Goal: Task Accomplishment & Management: Manage account settings

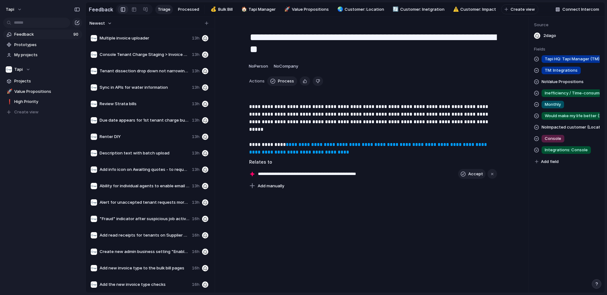
click at [154, 39] on span "Multiple invoice uploader" at bounding box center [145, 38] width 90 height 6
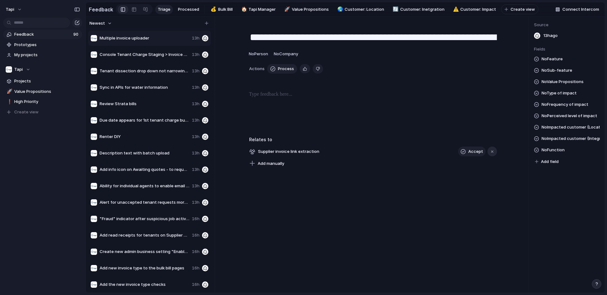
click at [493, 152] on div "button" at bounding box center [492, 152] width 4 height 4
click at [269, 151] on span "Add manually" at bounding box center [271, 153] width 27 height 6
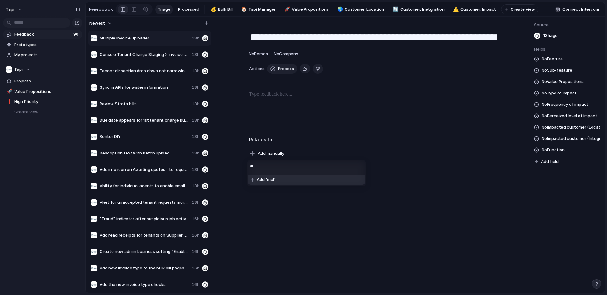
type input "*"
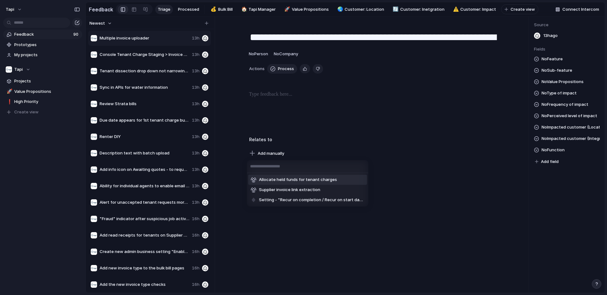
click at [427, 185] on div "Allocate held funds for tenant charges Supplier invoice link extraction Setting…" at bounding box center [303, 147] width 607 height 295
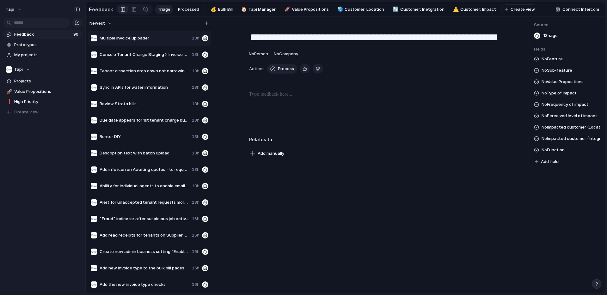
click at [168, 57] on span "Console Tenant Charge Staging > Invoice and Bills are not (or delayed) to sync …" at bounding box center [145, 55] width 90 height 6
click at [164, 67] on div "Tenant dissection drop down not narrowing search when typing 13h" at bounding box center [149, 71] width 123 height 15
click at [161, 80] on div "Sync in APIs for water information 13h" at bounding box center [149, 87] width 123 height 15
click at [158, 101] on span "Review Strata bills" at bounding box center [145, 104] width 90 height 6
click at [156, 117] on span "Due date appears for 1st tenant charge but not second" at bounding box center [145, 120] width 90 height 6
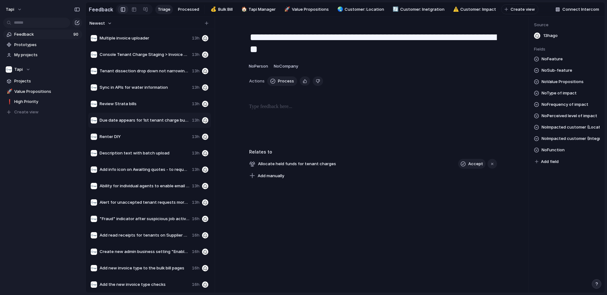
click at [152, 132] on div "Renter DIY 13h" at bounding box center [149, 136] width 123 height 15
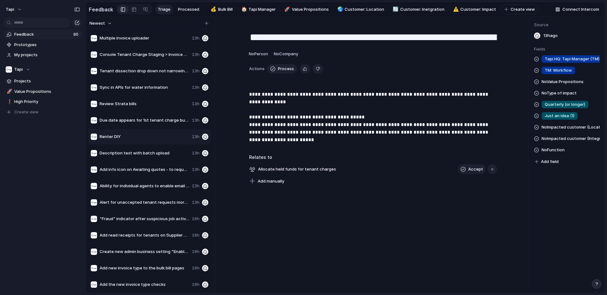
click at [151, 151] on span "Description text with batch upload" at bounding box center [145, 153] width 90 height 6
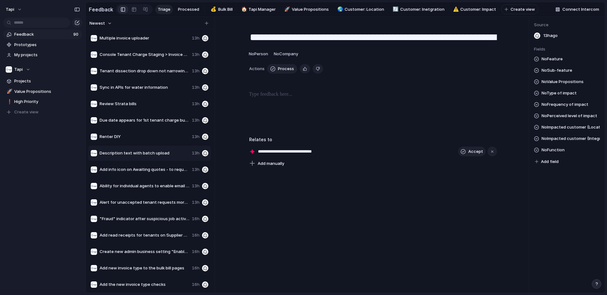
click at [159, 37] on span "Multiple invoice uploader" at bounding box center [145, 38] width 90 height 6
click at [547, 59] on span "No Feature" at bounding box center [552, 59] width 21 height 8
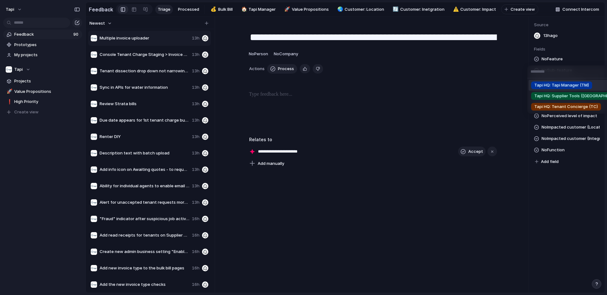
click at [552, 85] on span "Tapi HQ: Tapi Manager (TM)" at bounding box center [561, 85] width 55 height 6
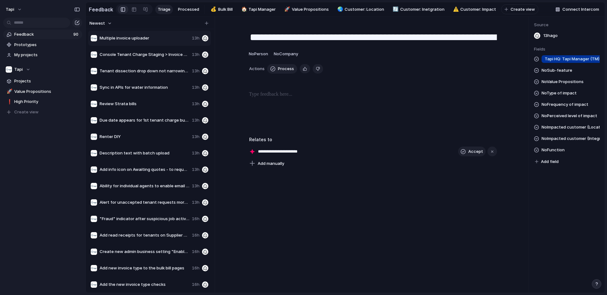
click at [553, 72] on span "No Sub-feature" at bounding box center [557, 71] width 31 height 8
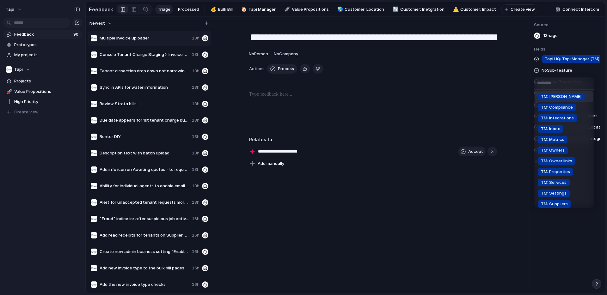
click at [565, 96] on li "TM: [PERSON_NAME]" at bounding box center [564, 96] width 58 height 11
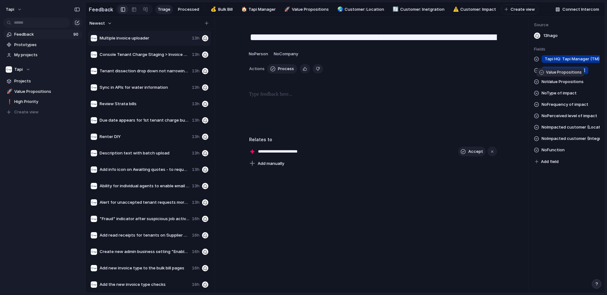
click at [564, 82] on span "No Value Propositions" at bounding box center [563, 82] width 42 height 8
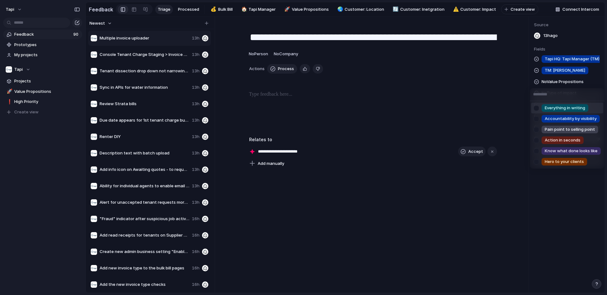
click at [564, 82] on div "Everything in writing Accountability by visibility Pain point to selling point …" at bounding box center [303, 147] width 607 height 295
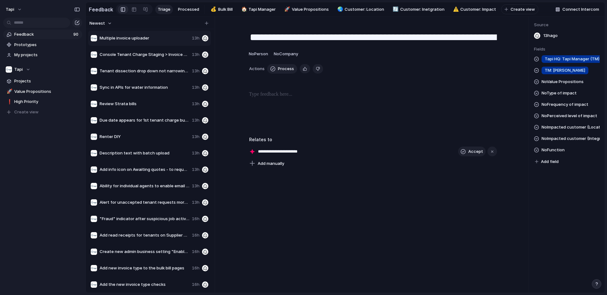
click at [562, 95] on span "No Type of impact" at bounding box center [559, 93] width 35 height 8
click at [563, 86] on div "Security / Safety Inefficiency / Time-consuming Working outside of [GEOGRAPHIC_…" at bounding box center [303, 147] width 607 height 295
click at [558, 115] on span "No Perceived level of impact" at bounding box center [570, 116] width 56 height 8
click at [558, 115] on div "World is falling over (5) Frustrated (4) Simply annoyed (3) Would make my life …" at bounding box center [303, 147] width 607 height 295
click at [561, 149] on span "No Function" at bounding box center [553, 150] width 23 height 8
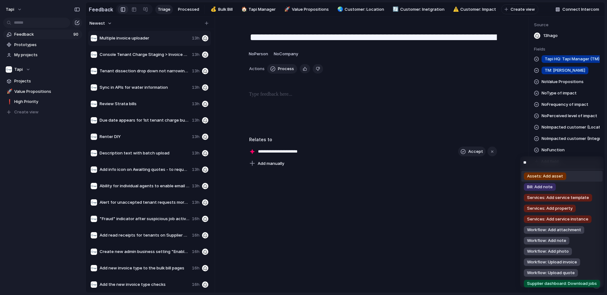
type input "*"
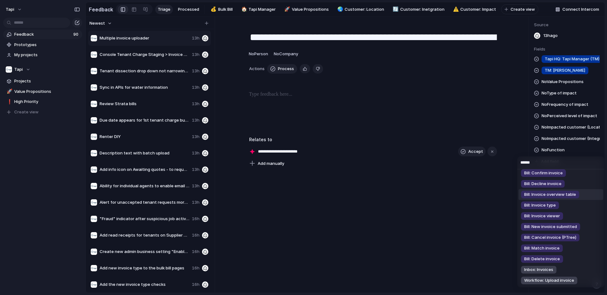
scroll to position [14, 0]
type input "******"
click at [592, 222] on li "Bill: New invoice submitted" at bounding box center [560, 226] width 85 height 11
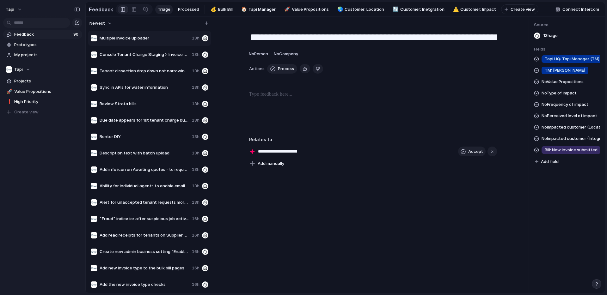
click at [322, 152] on div "**********" at bounding box center [373, 152] width 248 height 10
click at [297, 152] on input "**********" at bounding box center [286, 152] width 56 height 6
click at [469, 153] on span "Accept" at bounding box center [475, 152] width 15 height 6
click at [481, 153] on div "button" at bounding box center [480, 151] width 4 height 3
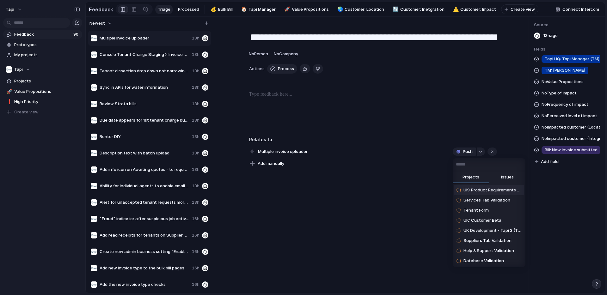
click at [510, 178] on span "Issues" at bounding box center [507, 177] width 13 height 6
click at [486, 166] on input "text" at bounding box center [489, 164] width 73 height 13
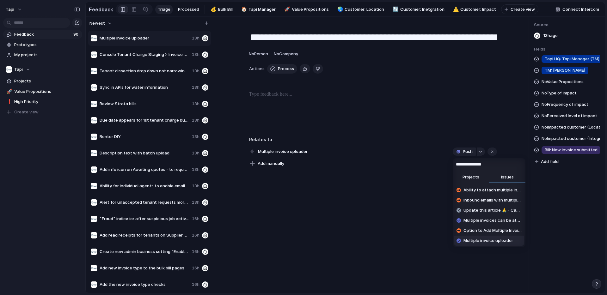
type input "**********"
click at [480, 243] on span "Multiple invoice uploader" at bounding box center [488, 241] width 50 height 6
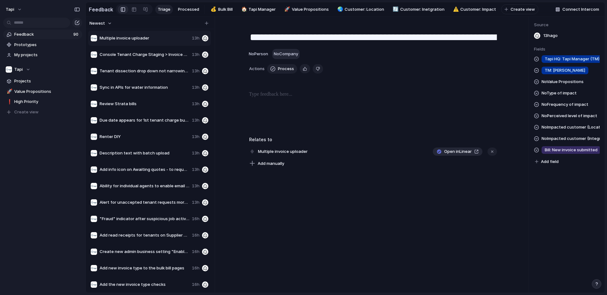
click at [284, 55] on span "No Company" at bounding box center [286, 53] width 24 height 5
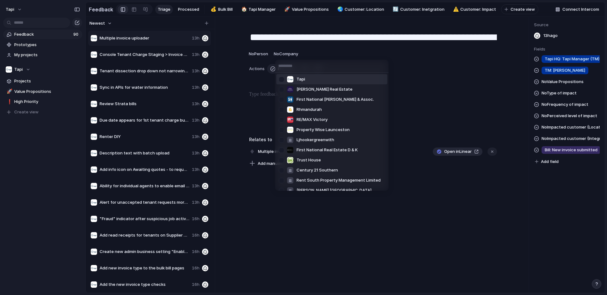
click at [282, 80] on div at bounding box center [281, 79] width 11 height 11
click at [263, 54] on div "[PERSON_NAME] Real Estate First National [PERSON_NAME] & Assoc. Rhmandurah RE/M…" at bounding box center [303, 147] width 607 height 295
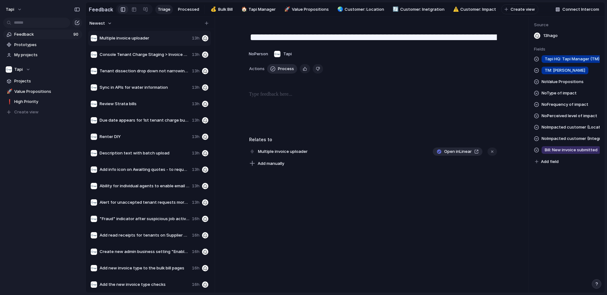
click at [281, 69] on span "Process" at bounding box center [286, 69] width 16 height 6
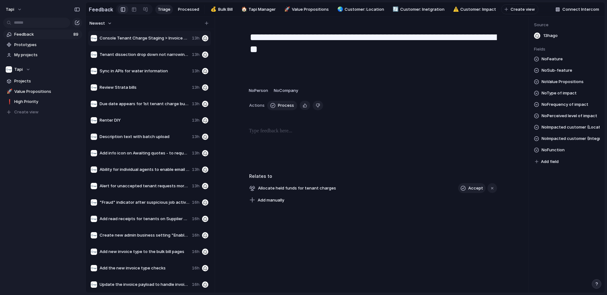
click at [411, 85] on div "**********" at bounding box center [372, 114] width 301 height 180
click at [280, 105] on span "Process" at bounding box center [286, 105] width 16 height 6
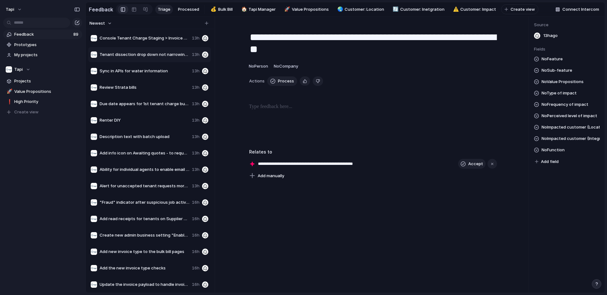
click at [175, 44] on div "Console Tenant Charge Staging > Invoice and Bills are not (or delayed) to sync …" at bounding box center [149, 38] width 123 height 15
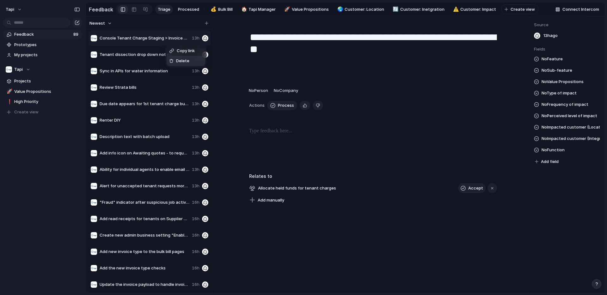
click at [184, 59] on span "Delete" at bounding box center [182, 61] width 13 height 6
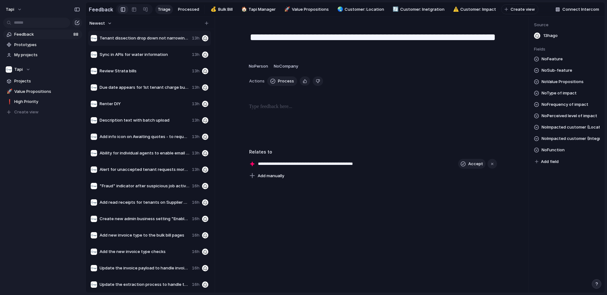
click at [162, 41] on span "Tenant dissection drop down not narrowing search when typing" at bounding box center [145, 38] width 90 height 6
click at [158, 57] on span "Delete" at bounding box center [158, 58] width 13 height 6
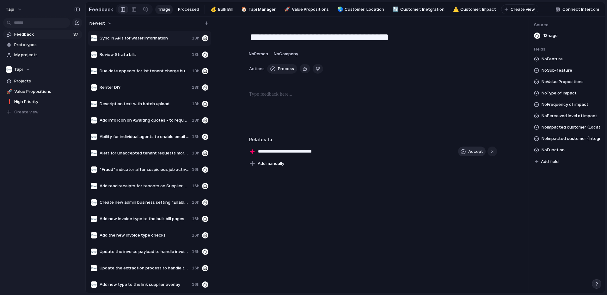
click at [469, 151] on span "Accept" at bounding box center [475, 152] width 15 height 6
click at [481, 152] on div "button" at bounding box center [480, 151] width 4 height 3
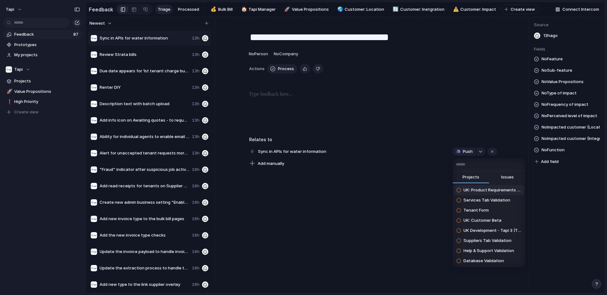
click at [513, 174] on button "Issues" at bounding box center [507, 177] width 36 height 13
click at [483, 162] on input "text" at bounding box center [489, 164] width 73 height 13
type input "****"
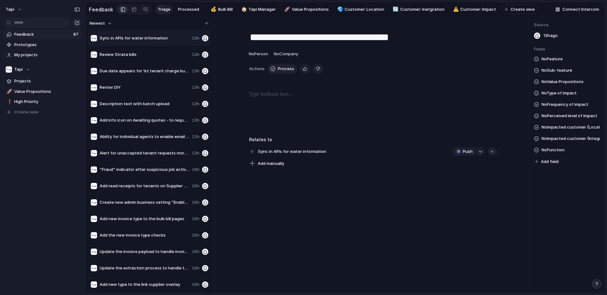
click at [133, 34] on div "**** Projects Issues Failed to sync invoice - Ptree (amount empty) Multiple con…" at bounding box center [303, 147] width 607 height 295
click at [132, 38] on span "Sync in APIs for water information" at bounding box center [145, 38] width 90 height 6
click at [145, 56] on span "Delete" at bounding box center [149, 57] width 13 height 6
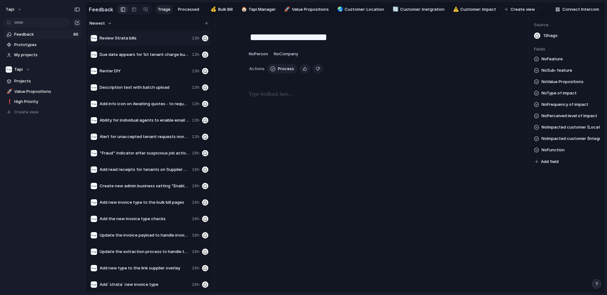
click at [138, 38] on span "Review Strata bills" at bounding box center [145, 38] width 90 height 6
click at [138, 39] on span "Review Strata bills" at bounding box center [145, 38] width 90 height 6
click at [148, 57] on span "Delete" at bounding box center [154, 58] width 13 height 6
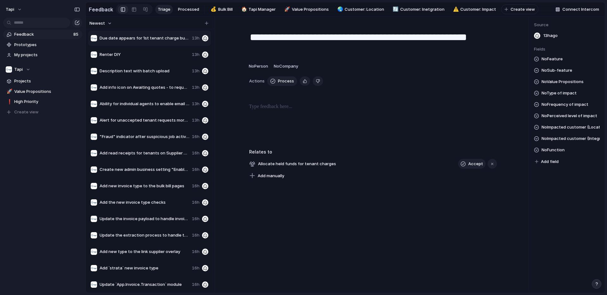
click at [144, 39] on span "Due date appears for 1st tenant charge but not second" at bounding box center [145, 38] width 90 height 6
click at [158, 59] on span "Delete" at bounding box center [160, 58] width 13 height 6
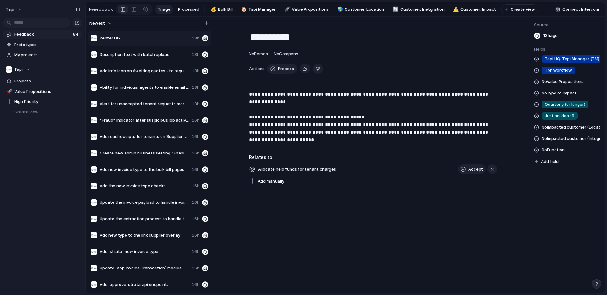
click at [146, 38] on span "Renter DIY" at bounding box center [145, 38] width 90 height 6
click at [562, 71] on span "TM: Workflow" at bounding box center [558, 70] width 27 height 6
type input "***"
click at [472, 48] on div "*** TM: New sub-feature ST: New sub-feature TC: New sub-feature Add 'new'" at bounding box center [303, 147] width 607 height 295
click at [559, 153] on span "No Function" at bounding box center [553, 150] width 23 height 8
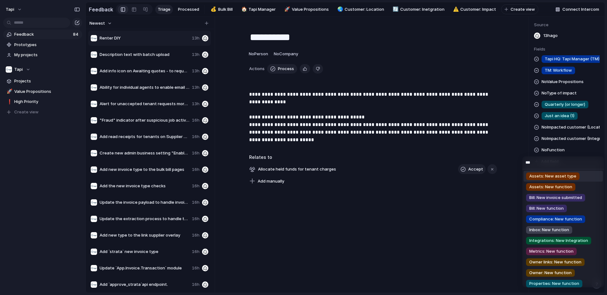
type input "***"
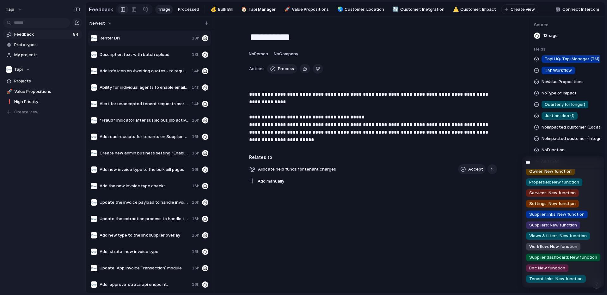
scroll to position [110, 0]
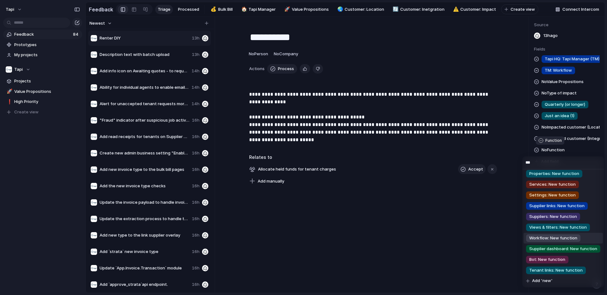
click at [567, 238] on span "Workflow: New function" at bounding box center [553, 238] width 48 height 6
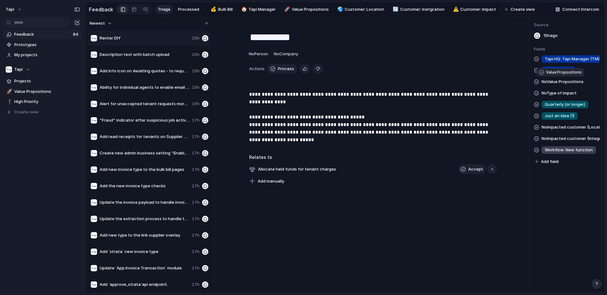
click at [566, 81] on span "No Value Propositions" at bounding box center [563, 82] width 42 height 8
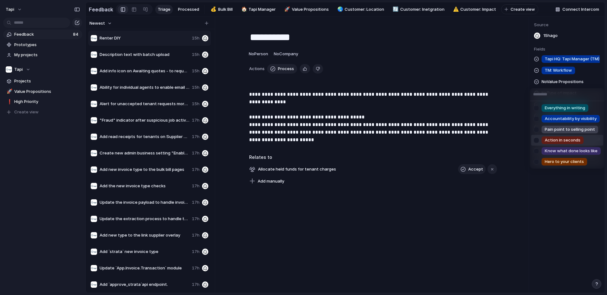
click at [536, 139] on div at bounding box center [536, 140] width 11 height 11
click at [534, 166] on div at bounding box center [536, 161] width 11 height 11
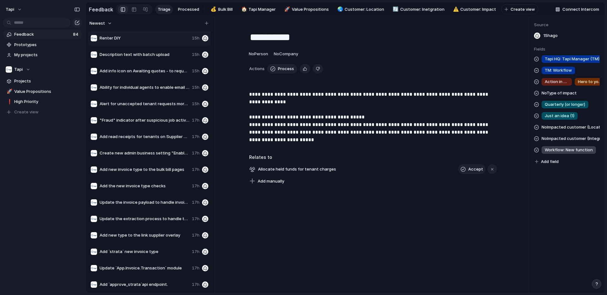
click at [508, 141] on div "Everything in writing Accountability by visibility Pain point to selling point …" at bounding box center [303, 147] width 607 height 295
click at [558, 91] on span "No Type of impact" at bounding box center [559, 93] width 35 height 8
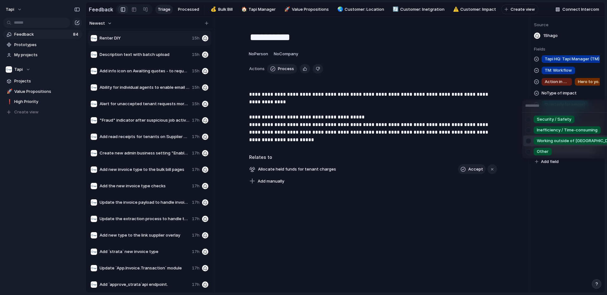
click at [529, 141] on div at bounding box center [528, 141] width 11 height 11
click at [502, 152] on div "Security / Safety Inefficiency / Time-consuming Working outside of [GEOGRAPHIC_…" at bounding box center [303, 147] width 607 height 295
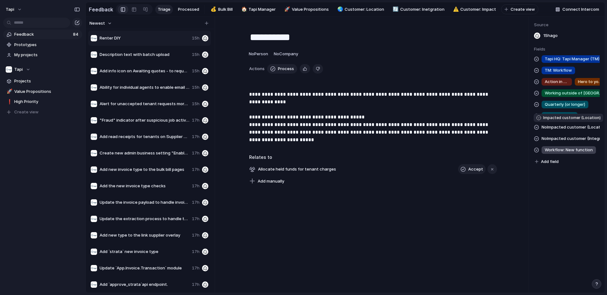
click at [565, 127] on span "No Impacted customer (Location)" at bounding box center [571, 128] width 58 height 8
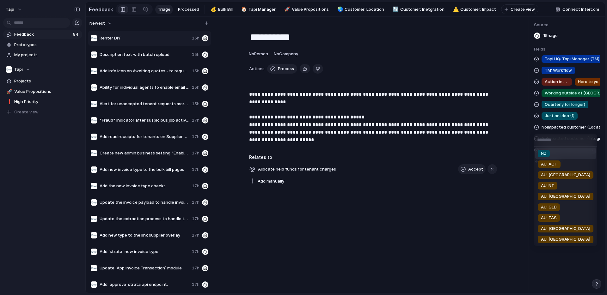
click at [518, 136] on div "NZ AU: ACT AU: [GEOGRAPHIC_DATA] AU: NT AU: SA AU: QLD AU: TAS AU: [GEOGRAPHIC_…" at bounding box center [303, 147] width 607 height 295
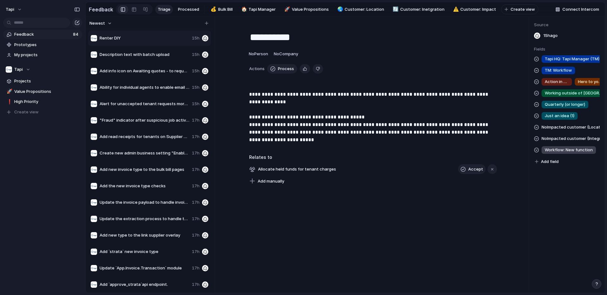
click at [554, 141] on span "No Impacted customer (Integration)" at bounding box center [571, 139] width 58 height 8
click at [564, 128] on span "No Impacted customer (Location)" at bounding box center [571, 128] width 58 height 8
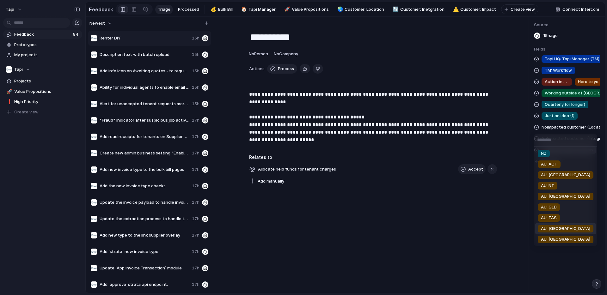
click at [552, 229] on span "AU: [GEOGRAPHIC_DATA]" at bounding box center [565, 229] width 49 height 6
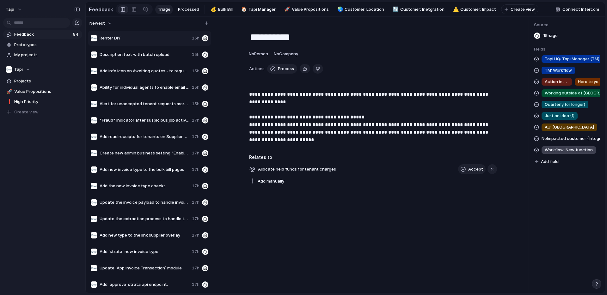
click at [561, 138] on span "No Impacted customer (Integration)" at bounding box center [571, 139] width 58 height 8
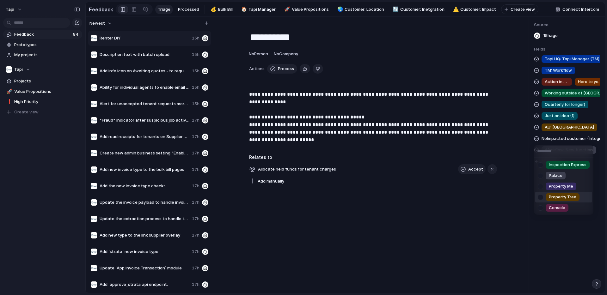
click at [540, 198] on div at bounding box center [540, 197] width 11 height 11
click at [397, 81] on div "Inspection Express Palace Property Me Property Tree Console" at bounding box center [303, 147] width 607 height 295
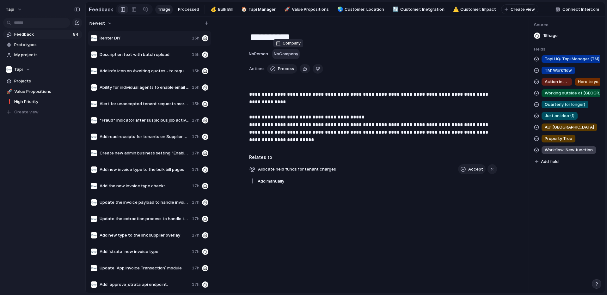
click at [285, 54] on span "No Company" at bounding box center [286, 53] width 24 height 5
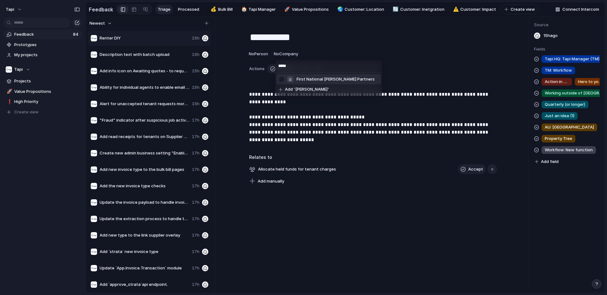
type input "*****"
click at [282, 80] on div at bounding box center [281, 79] width 11 height 11
click at [260, 54] on div "***** First National [PERSON_NAME] Partners [PERSON_NAME]'" at bounding box center [303, 147] width 607 height 295
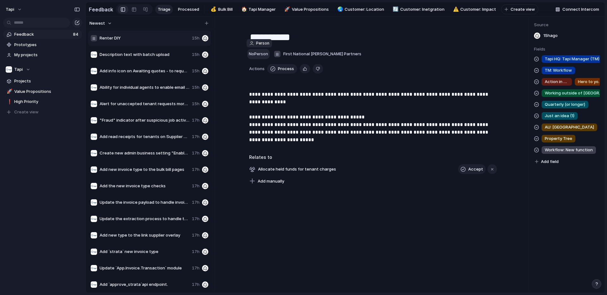
click at [262, 54] on span "No Person" at bounding box center [258, 53] width 19 height 5
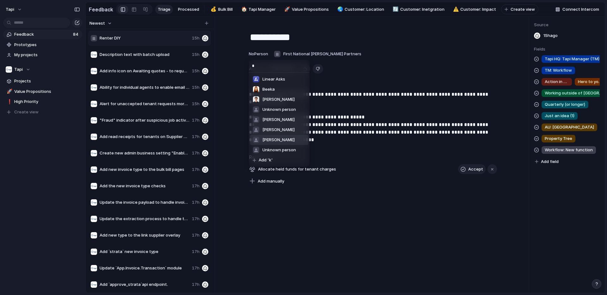
type input "*"
click at [280, 219] on div "* Linear Asks Beeka [PERSON_NAME] Unknown person [PERSON_NAME] [PERSON_NAME] Un…" at bounding box center [303, 147] width 607 height 295
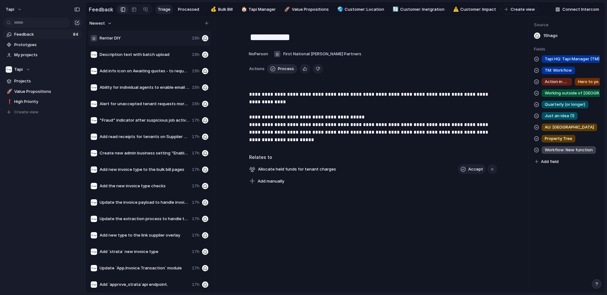
click at [282, 69] on span "Process" at bounding box center [286, 69] width 16 height 6
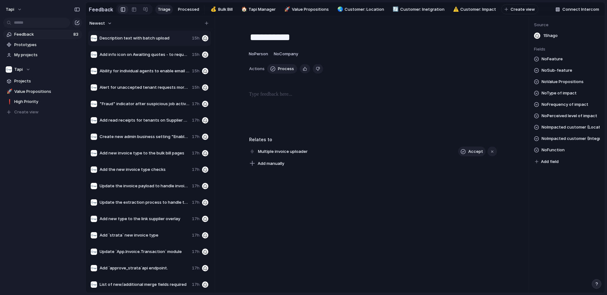
click at [177, 39] on span "Description text with batch upload" at bounding box center [145, 38] width 90 height 6
click at [195, 58] on span "Delete" at bounding box center [196, 58] width 13 height 6
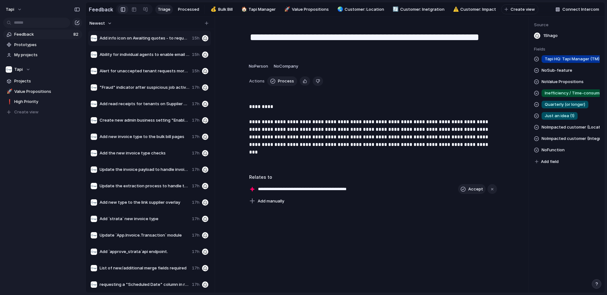
click at [172, 41] on span "Add info icon on Awaiting quotes - to request new quotes" at bounding box center [145, 38] width 90 height 6
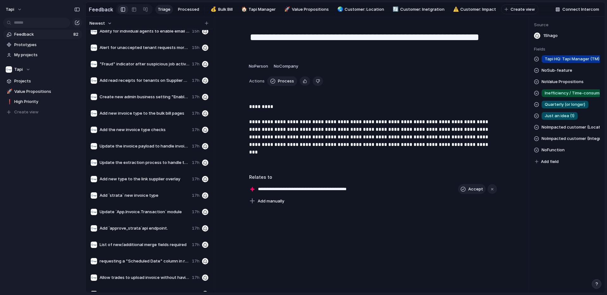
scroll to position [24, 0]
click at [171, 216] on div "Update `App.Invoice.Transaction` module 17h" at bounding box center [149, 211] width 123 height 15
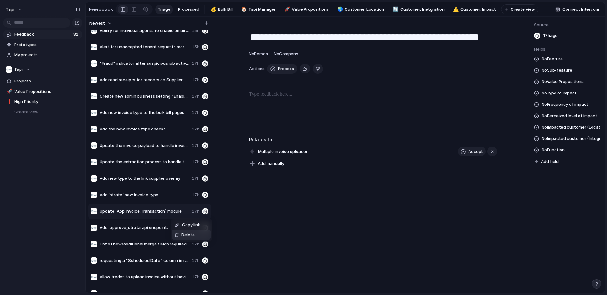
click at [184, 231] on li "Delete" at bounding box center [191, 235] width 39 height 10
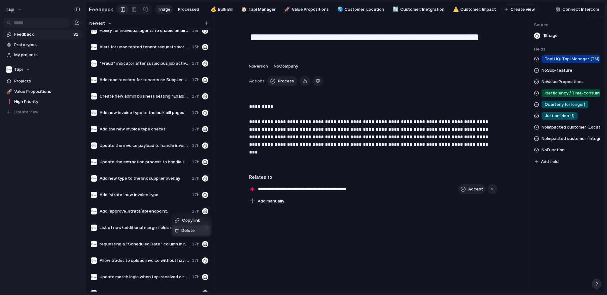
click at [184, 229] on span "Delete" at bounding box center [187, 231] width 13 height 6
click at [197, 196] on span "Delete" at bounding box center [199, 198] width 13 height 6
click at [188, 180] on span "Delete" at bounding box center [192, 181] width 13 height 6
click at [178, 164] on span "Delete" at bounding box center [184, 165] width 13 height 6
click at [190, 145] on span "Delete" at bounding box center [191, 146] width 13 height 6
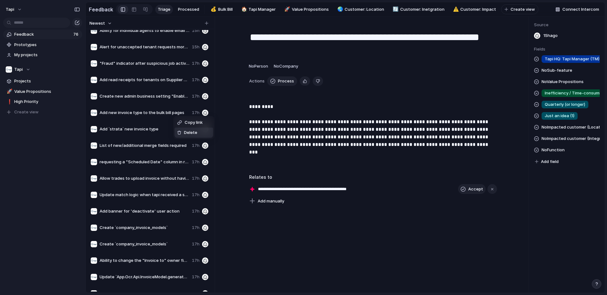
click at [184, 131] on span "Delete" at bounding box center [190, 133] width 13 height 6
click at [178, 130] on span "Delete" at bounding box center [184, 131] width 13 height 6
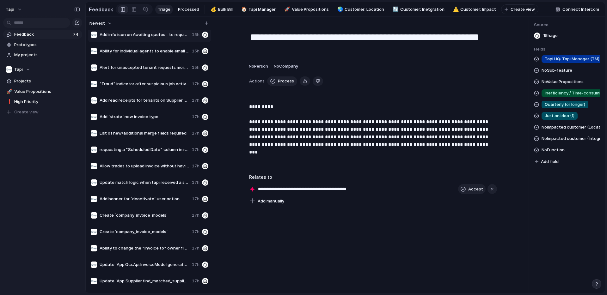
scroll to position [0, 0]
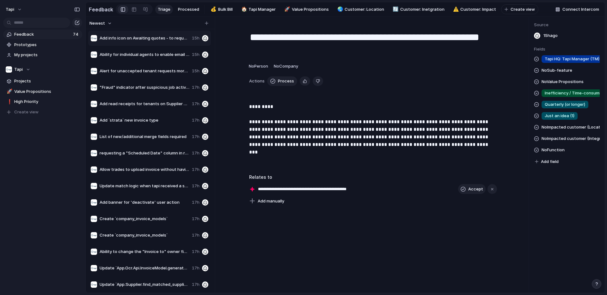
click at [160, 43] on div "Add info icon on Awaiting quotes - to request new quotes 15h" at bounding box center [149, 38] width 123 height 15
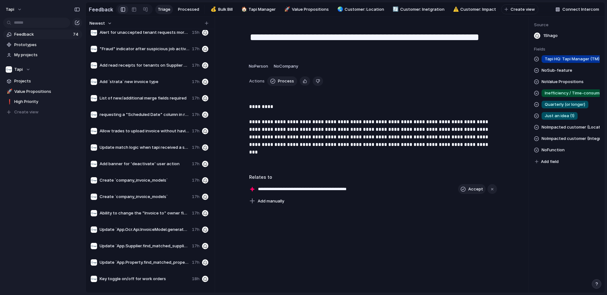
scroll to position [43, 0]
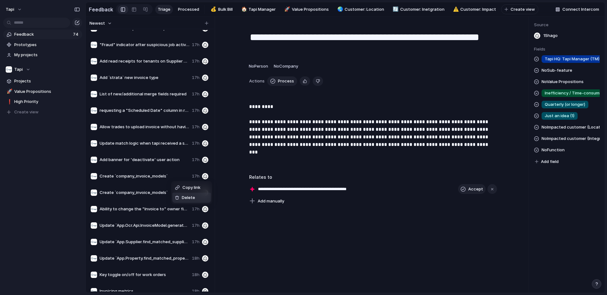
click at [191, 196] on span "Delete" at bounding box center [188, 198] width 13 height 6
click at [193, 199] on span "Delete" at bounding box center [193, 200] width 13 height 6
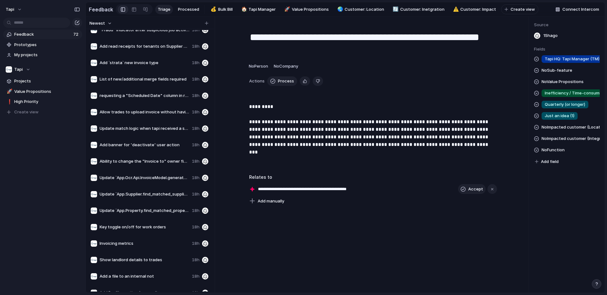
scroll to position [61, 0]
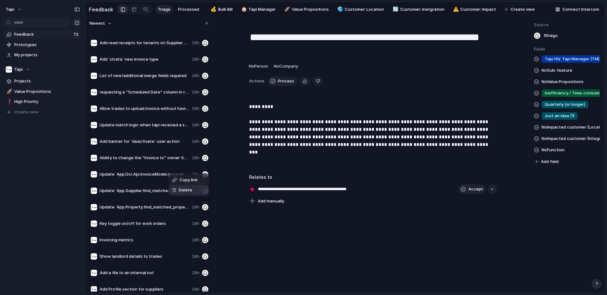
click at [182, 191] on span "Delete" at bounding box center [185, 190] width 13 height 6
click at [179, 192] on span "Delete" at bounding box center [181, 191] width 13 height 6
click at [171, 193] on span "Delete" at bounding box center [177, 193] width 13 height 6
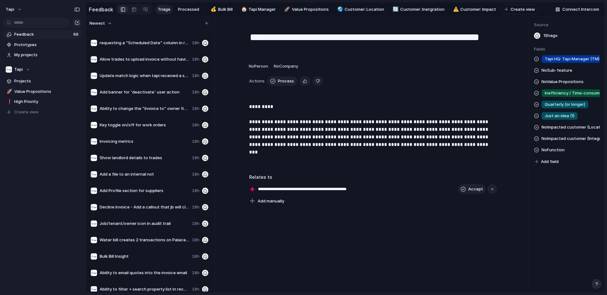
scroll to position [111, 0]
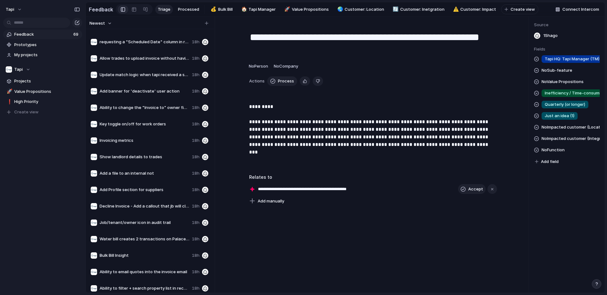
click at [170, 138] on span "Invoicing metrics" at bounding box center [145, 141] width 90 height 6
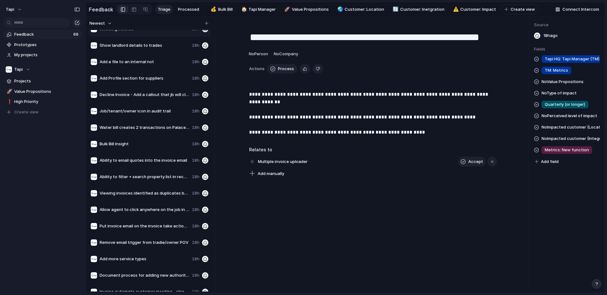
scroll to position [225, 0]
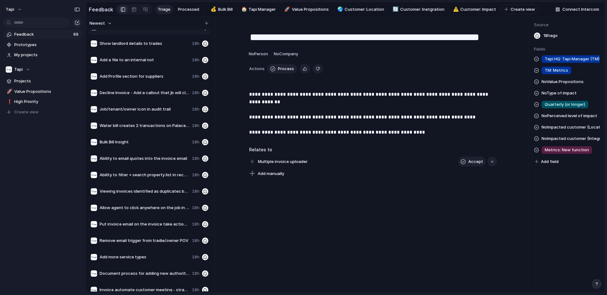
click at [168, 142] on span "Bulk Bill Insight" at bounding box center [145, 142] width 90 height 6
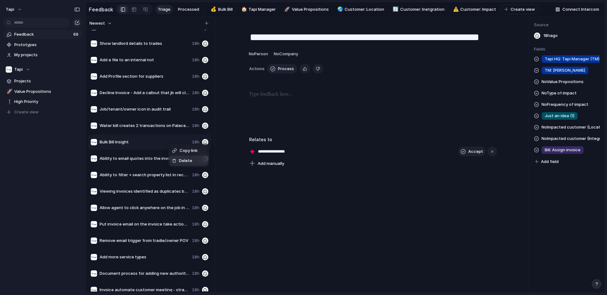
click at [183, 160] on span "Delete" at bounding box center [185, 161] width 13 height 6
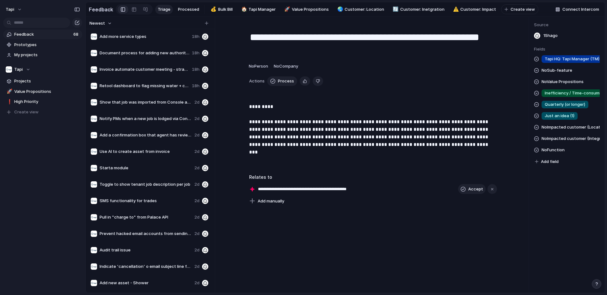
scroll to position [429, 0]
click at [159, 169] on span "Starta module" at bounding box center [146, 168] width 92 height 6
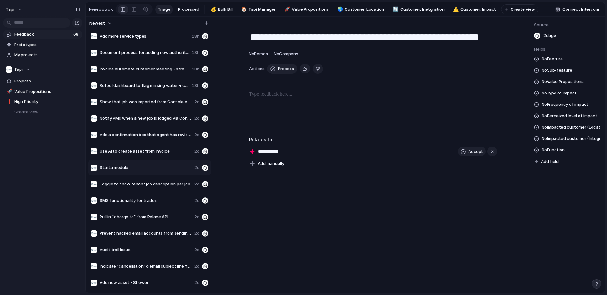
click at [155, 186] on span "Toggle to show tenant job description per job" at bounding box center [146, 184] width 92 height 6
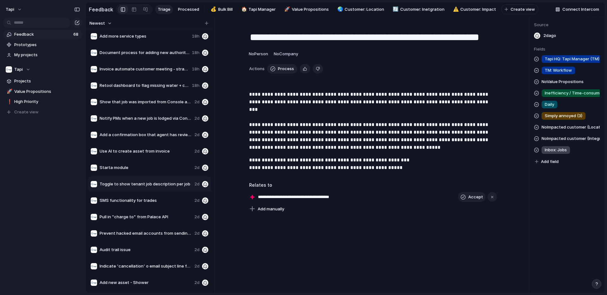
click at [160, 169] on span "Starta module" at bounding box center [146, 168] width 92 height 6
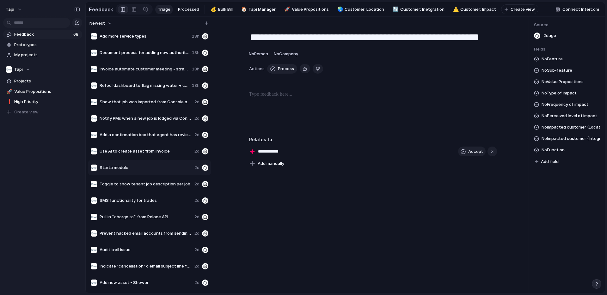
click at [163, 167] on div "Copy link Delete" at bounding box center [303, 147] width 607 height 295
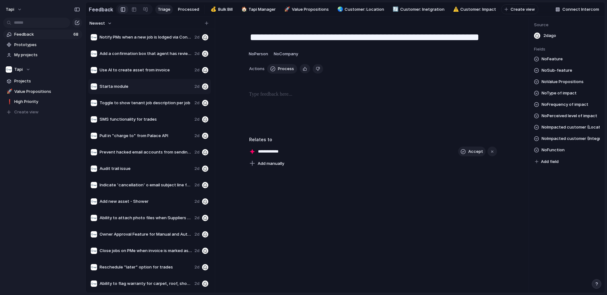
scroll to position [519, 0]
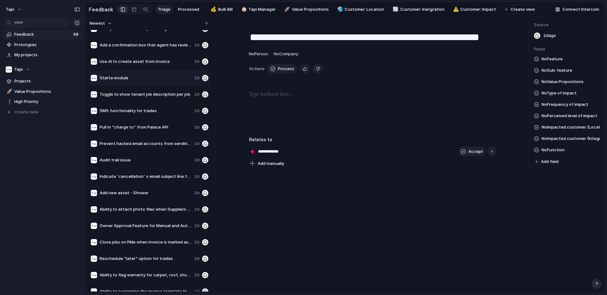
click at [169, 158] on span "Audit trail issue" at bounding box center [146, 160] width 92 height 6
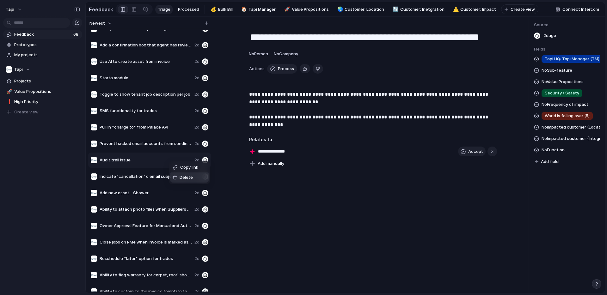
click at [182, 176] on span "Delete" at bounding box center [186, 178] width 13 height 6
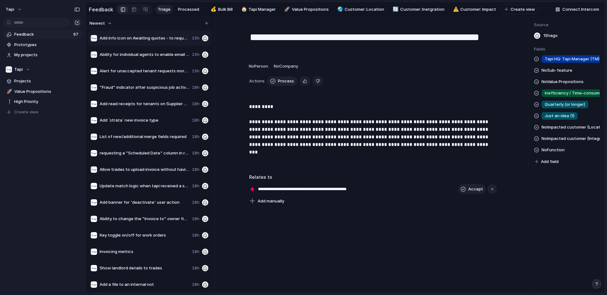
click at [548, 161] on span "Add field" at bounding box center [550, 162] width 18 height 6
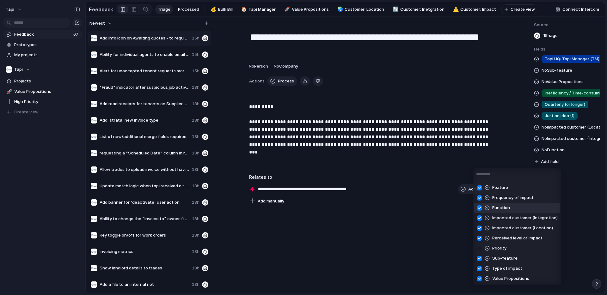
click at [589, 184] on div "Feature Frequency of impact Function Impacted customer (Integration) Impacted c…" at bounding box center [303, 147] width 607 height 295
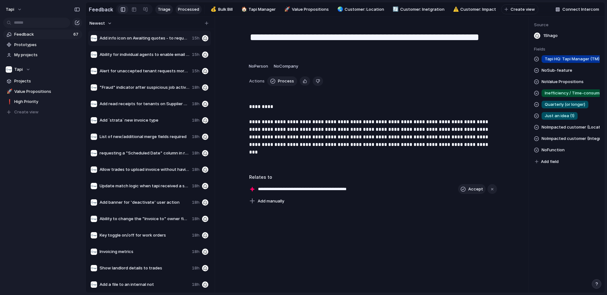
click at [190, 9] on span "Processed" at bounding box center [188, 9] width 21 height 6
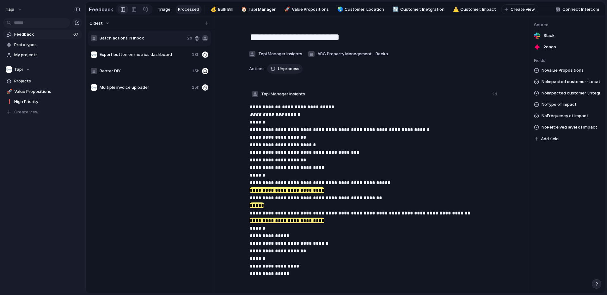
click at [150, 54] on span "Export button on metrics dashboard" at bounding box center [145, 55] width 90 height 6
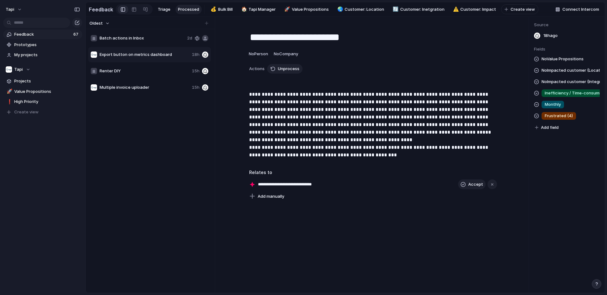
click at [144, 71] on span "Renter DIY" at bounding box center [145, 71] width 90 height 6
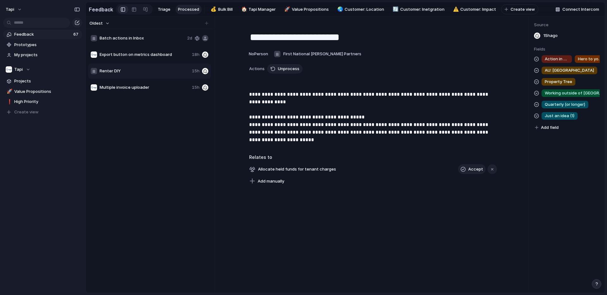
click at [556, 129] on span "Add field" at bounding box center [550, 128] width 18 height 6
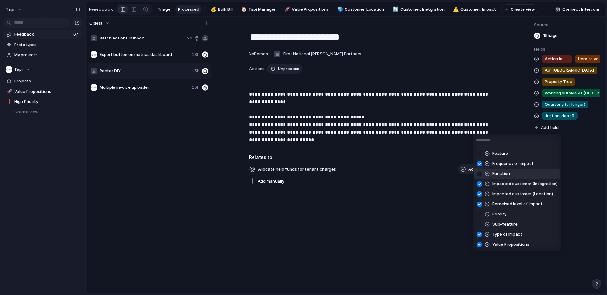
click at [480, 172] on div at bounding box center [479, 173] width 11 height 11
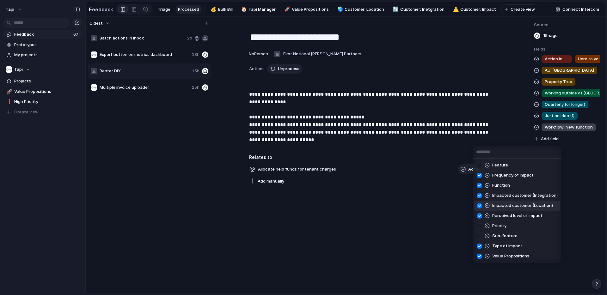
click at [207, 24] on div "Feature Frequency of impact Function Impacted customer (Integration) Impacted c…" at bounding box center [303, 147] width 607 height 295
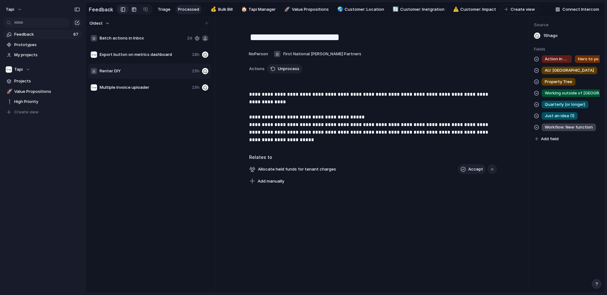
click at [132, 9] on div at bounding box center [134, 9] width 5 height 10
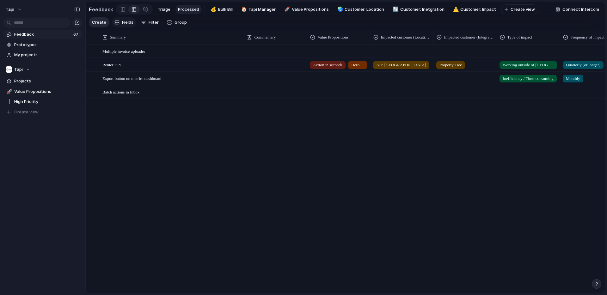
click at [124, 22] on span "Fields" at bounding box center [127, 22] width 11 height 6
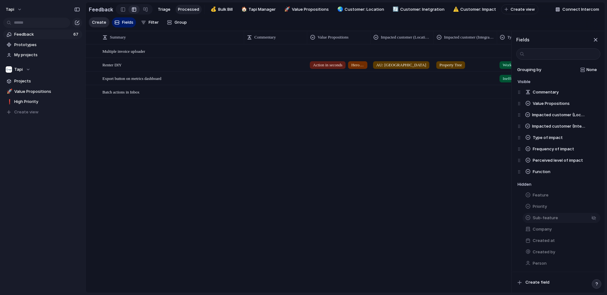
click at [547, 218] on span "Sub-feature" at bounding box center [545, 218] width 25 height 6
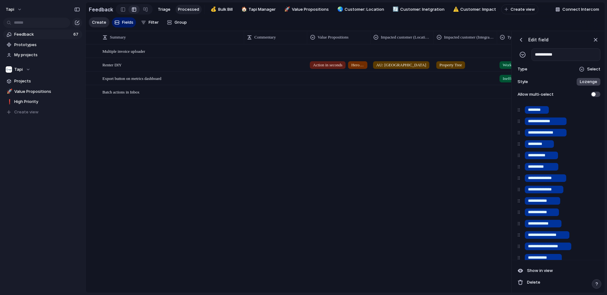
click at [523, 39] on div "button" at bounding box center [521, 40] width 6 height 6
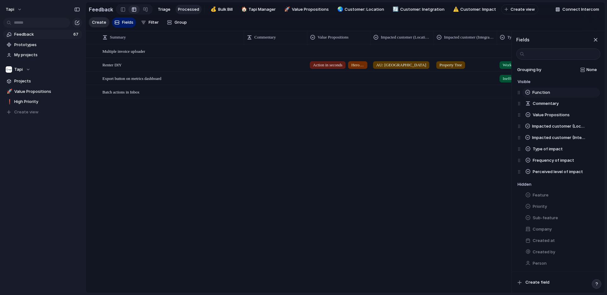
drag, startPoint x: 520, startPoint y: 172, endPoint x: 519, endPoint y: 94, distance: 78.1
click at [519, 93] on div "Commentary Value Propositions Impacted customer (Location) Impacted customer (I…" at bounding box center [559, 132] width 83 height 91
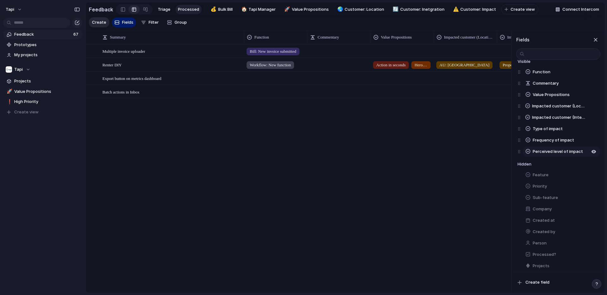
scroll to position [35, 0]
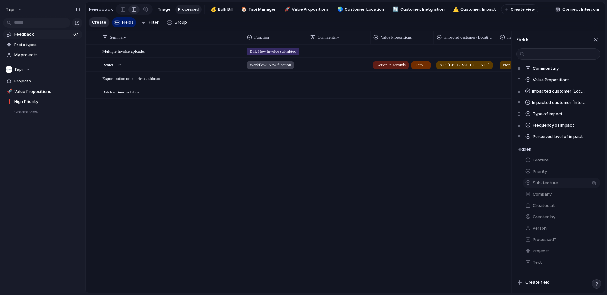
click at [523, 183] on div "Sub-feature" at bounding box center [559, 182] width 83 height 11
click at [520, 183] on div "Sub-feature" at bounding box center [559, 182] width 83 height 11
click at [594, 183] on div "button" at bounding box center [593, 183] width 5 height 5
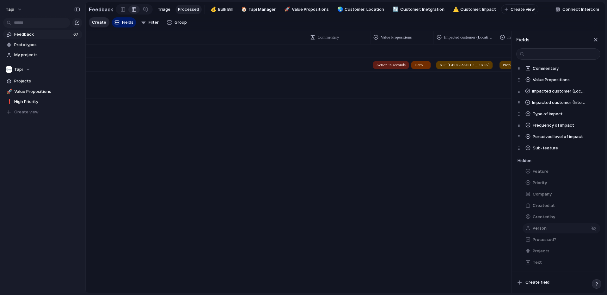
scroll to position [0, 317]
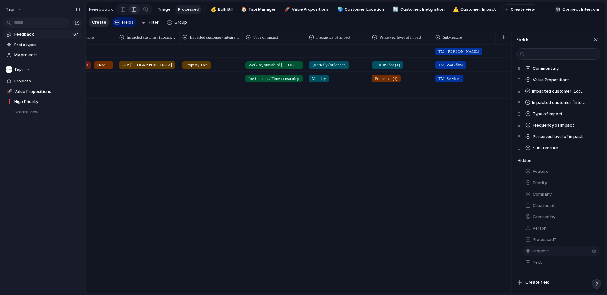
click at [556, 251] on button "Projects" at bounding box center [562, 251] width 78 height 10
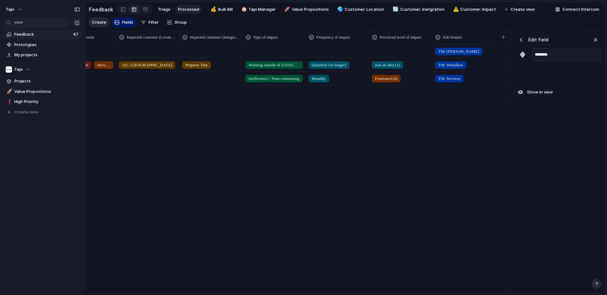
scroll to position [0, 224]
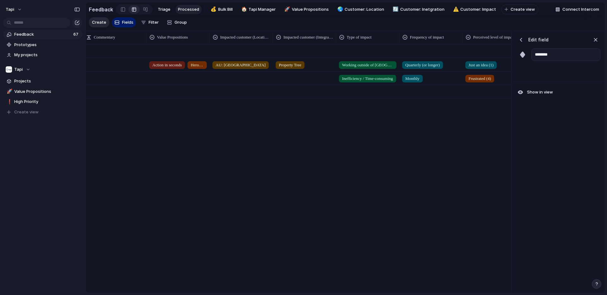
click at [463, 134] on div "TM: Bill Action in seconds Hero to your clients AU: VIC Property Tree Working o…" at bounding box center [299, 168] width 426 height 248
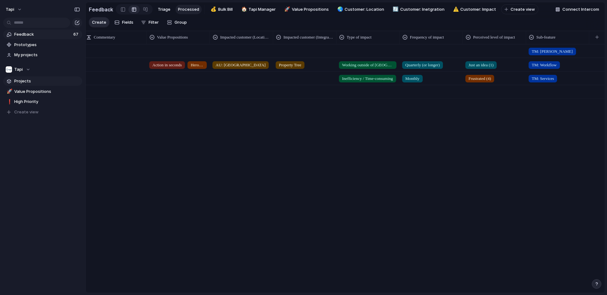
click at [26, 80] on span "Projects" at bounding box center [47, 81] width 66 height 6
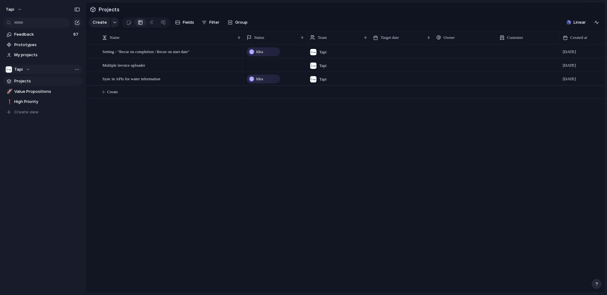
click at [20, 71] on span "Tapi" at bounding box center [18, 69] width 9 height 6
click at [22, 67] on div "Recent 🤖 Tenant Concierge 🏠 Tapi Manager 💰 Bulk Bill Teams Tapi ⚡ Engineering ⚡…" at bounding box center [303, 147] width 607 height 295
click at [24, 70] on div "Tapi" at bounding box center [18, 69] width 25 height 6
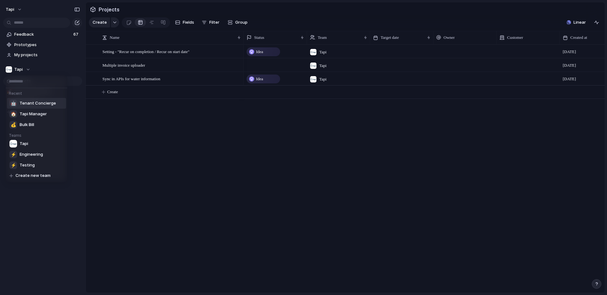
click at [35, 105] on span "Tenant Concierge" at bounding box center [38, 103] width 36 height 6
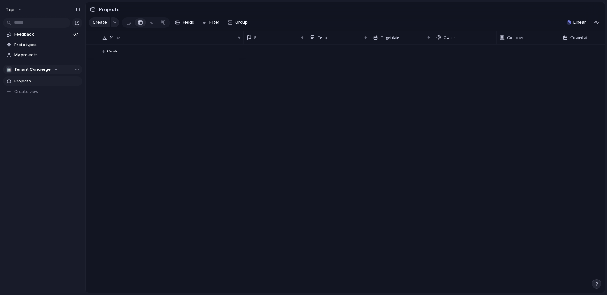
click at [25, 67] on span "Tenant Concierge" at bounding box center [32, 69] width 36 height 6
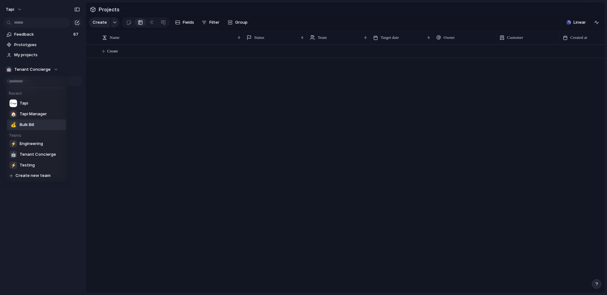
click at [23, 125] on span "Bulk Bill" at bounding box center [27, 125] width 15 height 6
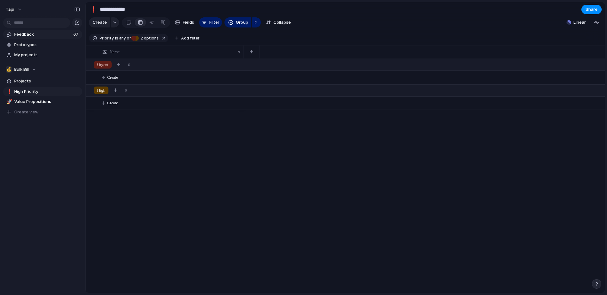
click at [37, 33] on span "Feedback" at bounding box center [42, 34] width 57 height 6
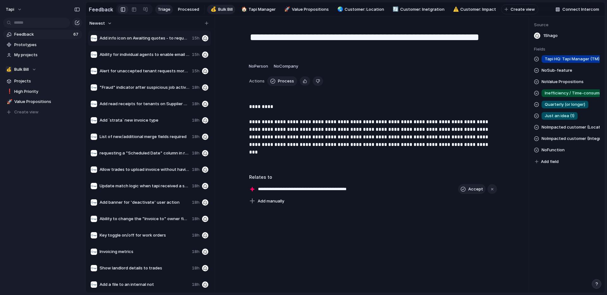
click at [221, 6] on link "💰 Bulk Bill" at bounding box center [221, 9] width 28 height 9
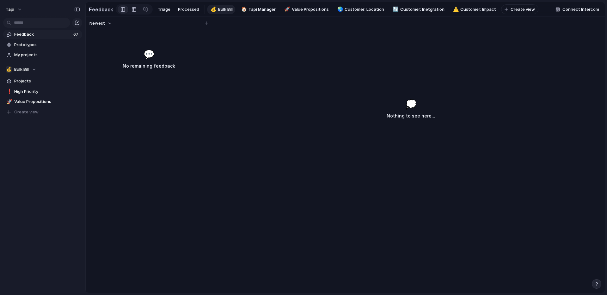
click at [132, 9] on div at bounding box center [134, 9] width 5 height 10
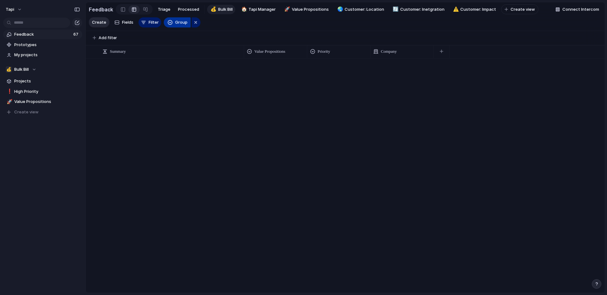
click at [175, 23] on span "Group" at bounding box center [181, 22] width 12 height 6
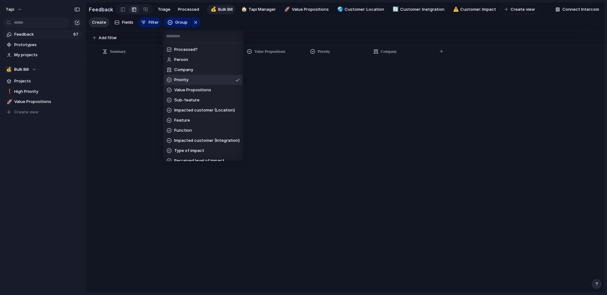
click at [149, 22] on div "Processed? Person Company Priority Value Propositions Sub-feature Impacted cust…" at bounding box center [303, 147] width 607 height 295
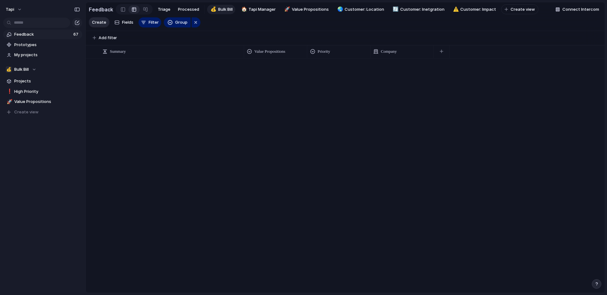
click at [149, 22] on span "Filter" at bounding box center [154, 22] width 10 height 6
click at [102, 38] on span "Add filter" at bounding box center [108, 38] width 18 height 6
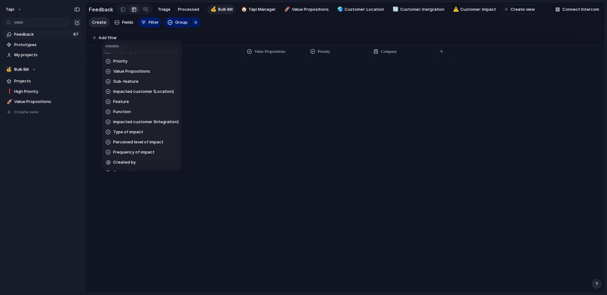
scroll to position [58, 0]
click at [131, 82] on span "Sub-feature" at bounding box center [125, 83] width 25 height 6
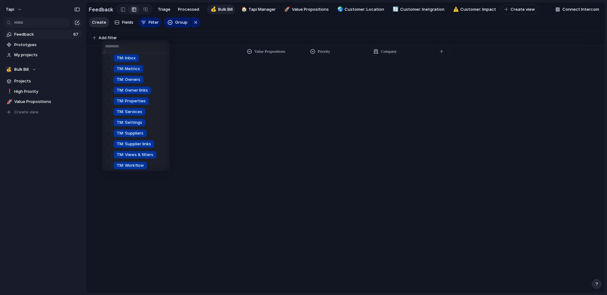
scroll to position [0, 0]
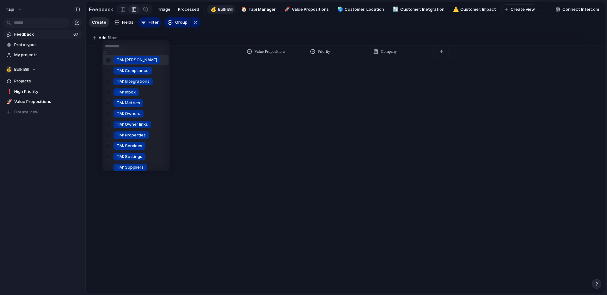
click at [110, 61] on div at bounding box center [108, 60] width 11 height 11
click at [178, 36] on div "TM: Bill TM: Compliance TM: Integrations TM: Inbox TM: Metrics TM: Owners TM: O…" at bounding box center [303, 147] width 607 height 295
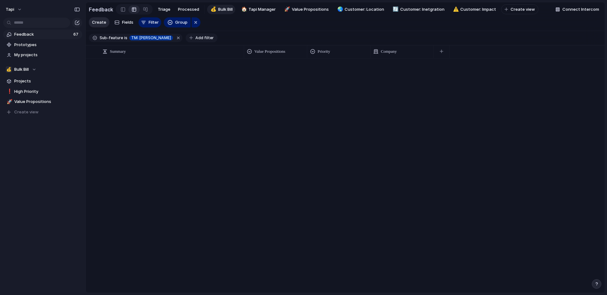
click at [195, 36] on span "Add filter" at bounding box center [204, 38] width 18 height 6
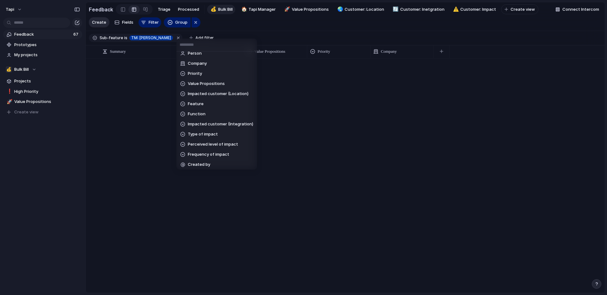
scroll to position [36, 0]
click at [215, 121] on li "Function" at bounding box center [217, 123] width 78 height 10
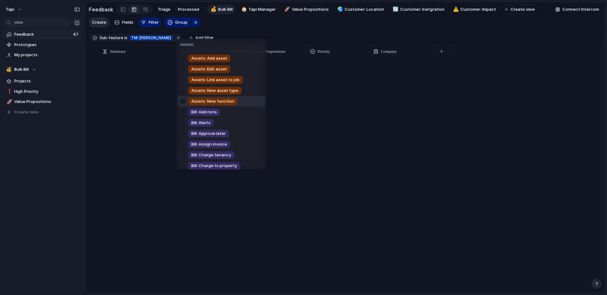
scroll to position [1, 0]
click at [184, 111] on div at bounding box center [182, 111] width 11 height 11
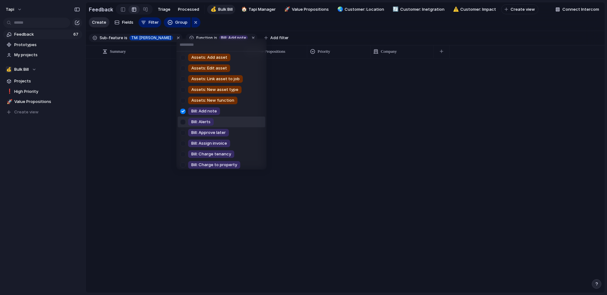
click at [184, 122] on div at bounding box center [182, 122] width 11 height 11
click at [183, 134] on div at bounding box center [182, 132] width 11 height 11
click at [184, 145] on div at bounding box center [182, 143] width 11 height 11
click at [184, 152] on div at bounding box center [182, 154] width 11 height 11
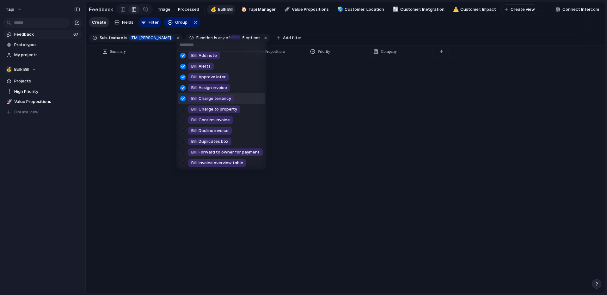
scroll to position [58, 0]
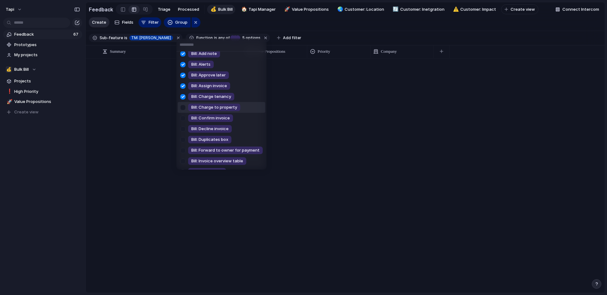
click at [183, 106] on div at bounding box center [182, 107] width 11 height 11
click at [183, 118] on div at bounding box center [182, 118] width 11 height 11
click at [183, 128] on div at bounding box center [182, 129] width 11 height 11
click at [183, 138] on div at bounding box center [182, 139] width 11 height 11
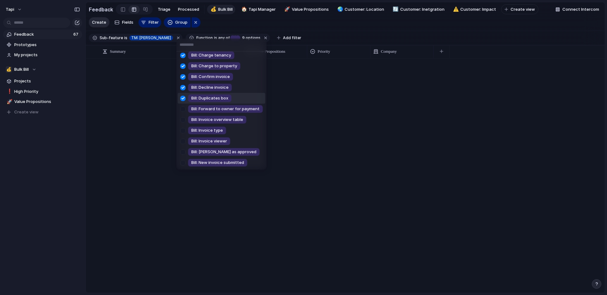
scroll to position [138, 0]
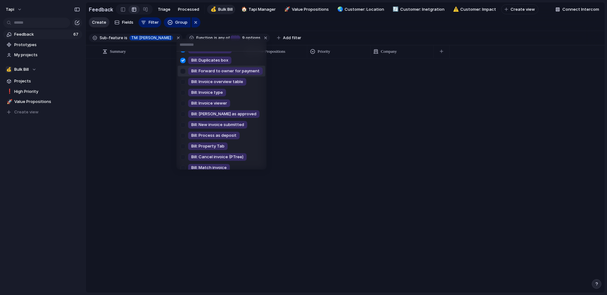
click at [182, 71] on div at bounding box center [182, 71] width 11 height 11
click at [182, 77] on div at bounding box center [182, 82] width 11 height 11
click at [182, 88] on div at bounding box center [182, 92] width 11 height 11
click at [182, 102] on div at bounding box center [182, 103] width 11 height 11
click at [183, 114] on div at bounding box center [182, 114] width 11 height 11
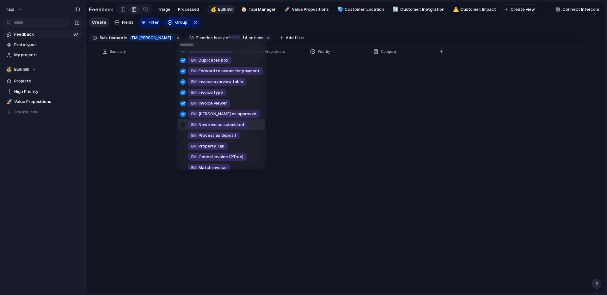
click at [183, 126] on div at bounding box center [182, 124] width 11 height 11
click at [183, 133] on div at bounding box center [182, 135] width 11 height 11
click at [183, 146] on div at bounding box center [182, 146] width 11 height 11
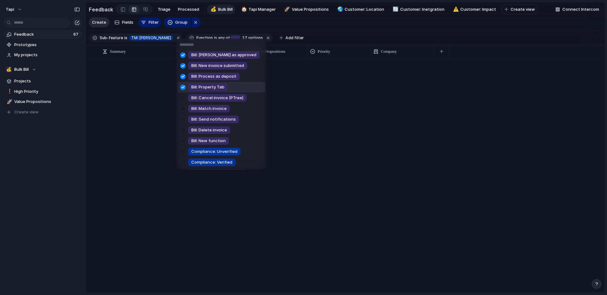
scroll to position [205, 0]
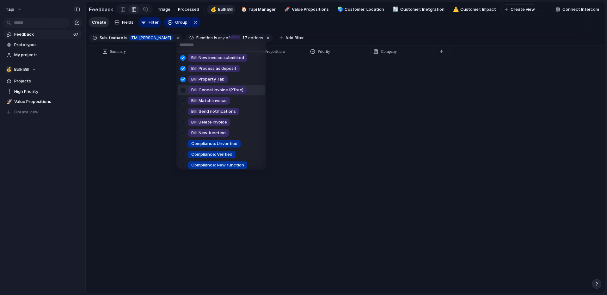
click at [184, 88] on div at bounding box center [182, 90] width 11 height 11
click at [184, 95] on ul "Assets: Add asset Assets: Edit asset Assets: Link asset to job Assets: New asse…" at bounding box center [221, 111] width 90 height 118
click at [183, 108] on div at bounding box center [182, 111] width 11 height 11
click at [183, 118] on div at bounding box center [182, 122] width 11 height 11
click at [182, 132] on div at bounding box center [182, 133] width 11 height 11
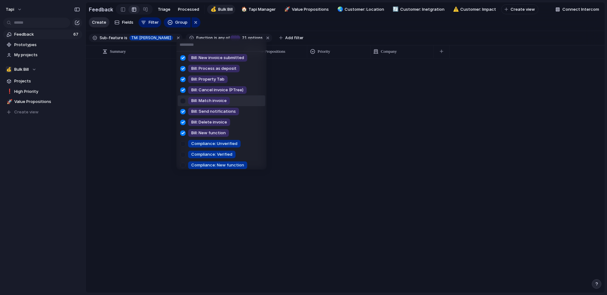
click at [182, 99] on div at bounding box center [182, 100] width 11 height 11
click at [303, 95] on div "Assets: Add asset Assets: Edit asset Assets: Link asset to job Assets: New asse…" at bounding box center [303, 147] width 607 height 295
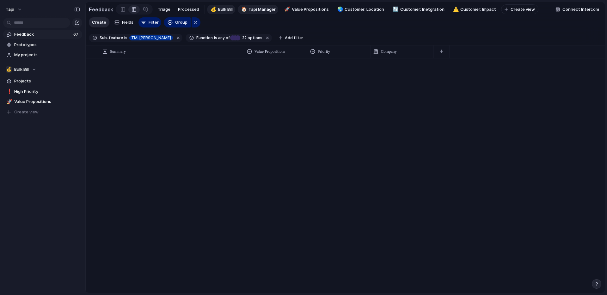
click at [262, 8] on span "Tapi Manager" at bounding box center [261, 9] width 27 height 6
click at [257, 9] on span "Tapi Manager" at bounding box center [261, 9] width 27 height 6
click at [149, 26] on button "Filter" at bounding box center [149, 22] width 23 height 10
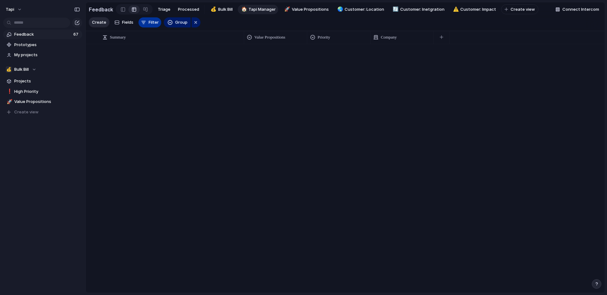
click at [149, 26] on button "Filter" at bounding box center [149, 22] width 23 height 10
click at [105, 37] on span "Add filter" at bounding box center [108, 38] width 18 height 6
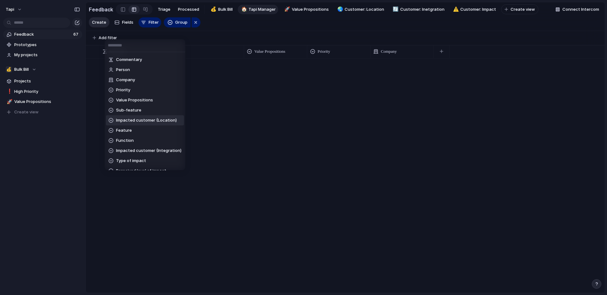
scroll to position [67, 0]
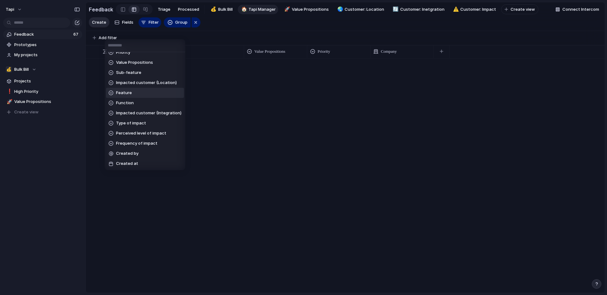
click at [134, 92] on li "Feature" at bounding box center [145, 93] width 78 height 10
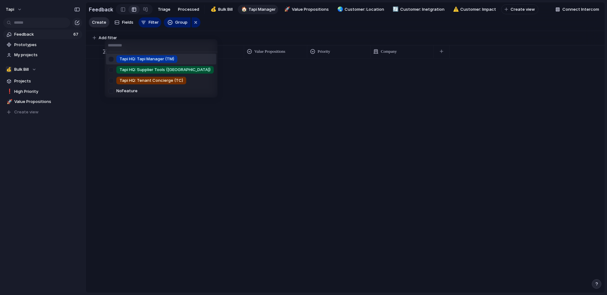
click at [105, 41] on input "text" at bounding box center [161, 45] width 113 height 13
click at [104, 36] on div "Tapi HQ: Tapi Manager (TM) Tapi HQ: Supplier Tools ([GEOGRAPHIC_DATA]) Tapi HQ:…" at bounding box center [303, 147] width 607 height 295
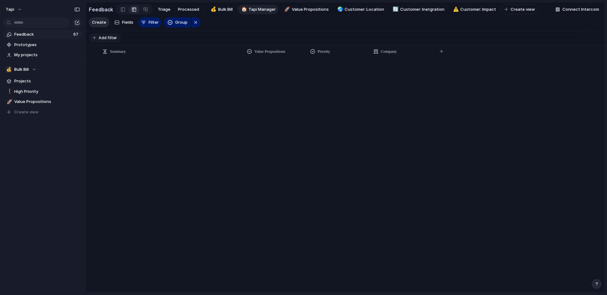
click at [102, 37] on span "Add filter" at bounding box center [108, 38] width 18 height 6
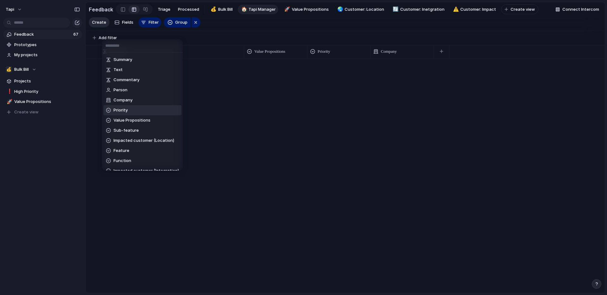
scroll to position [12, 0]
click at [127, 125] on span "Sub-feature" at bounding box center [125, 128] width 25 height 6
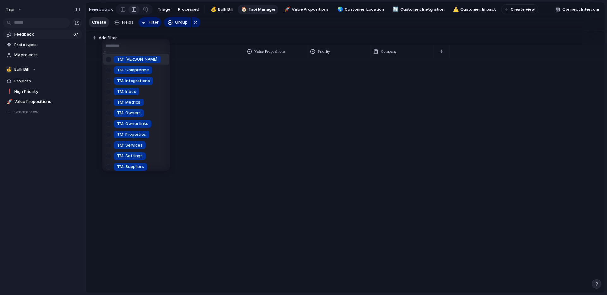
click at [109, 58] on div at bounding box center [108, 59] width 11 height 11
click at [109, 69] on div at bounding box center [108, 70] width 11 height 11
click at [109, 82] on div at bounding box center [108, 81] width 11 height 11
click at [107, 97] on div at bounding box center [108, 102] width 11 height 11
click at [107, 90] on div at bounding box center [108, 91] width 11 height 11
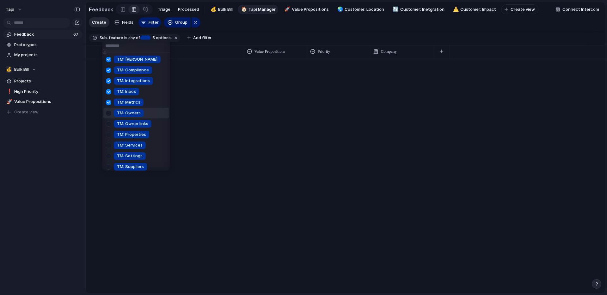
click at [108, 108] on div at bounding box center [108, 113] width 11 height 11
click at [107, 125] on div at bounding box center [108, 124] width 11 height 11
click at [105, 139] on ul "TM: Bill TM: Compliance TM: Integrations TM: Inbox TM: Metrics TM: Owners TM: O…" at bounding box center [136, 111] width 68 height 118
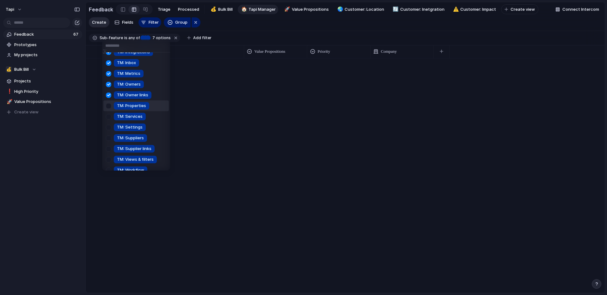
scroll to position [30, 0]
click at [110, 105] on div at bounding box center [108, 104] width 11 height 11
click at [111, 116] on div at bounding box center [108, 115] width 11 height 11
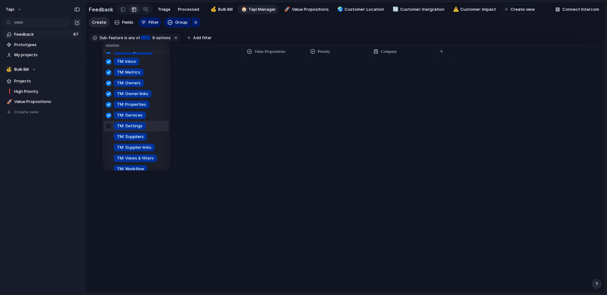
click at [111, 126] on div at bounding box center [108, 126] width 11 height 11
click at [109, 136] on div at bounding box center [108, 137] width 11 height 11
click at [109, 146] on div at bounding box center [108, 147] width 11 height 11
click at [109, 159] on div at bounding box center [108, 158] width 11 height 11
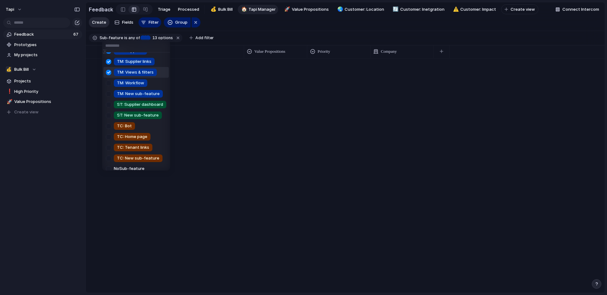
scroll to position [117, 0]
click at [107, 80] on div at bounding box center [108, 82] width 11 height 11
click at [107, 89] on div at bounding box center [108, 92] width 11 height 11
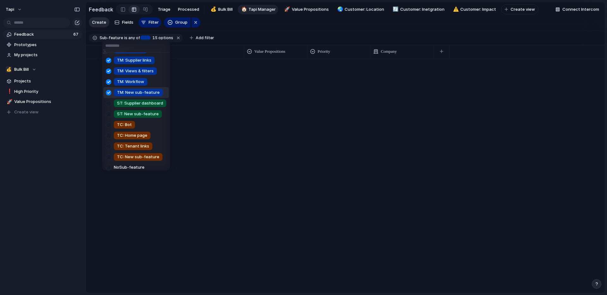
scroll to position [121, 0]
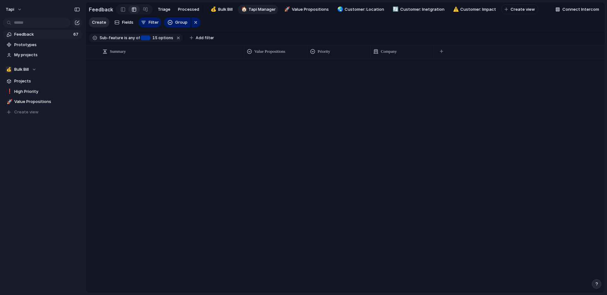
click at [194, 80] on div "TM: Bill TM: Compliance TM: Integrations TM: Inbox TM: Metrics TM: Owners TM: O…" at bounding box center [303, 147] width 607 height 295
click at [226, 9] on span "Bulk Bill" at bounding box center [225, 9] width 15 height 6
click at [261, 9] on span "Tapi Manager" at bounding box center [261, 9] width 27 height 6
click at [199, 36] on span "Add filter" at bounding box center [205, 38] width 18 height 6
click at [156, 49] on div "Processed? Summary Text Commentary Person Company Priority Value Propositions I…" at bounding box center [303, 147] width 607 height 295
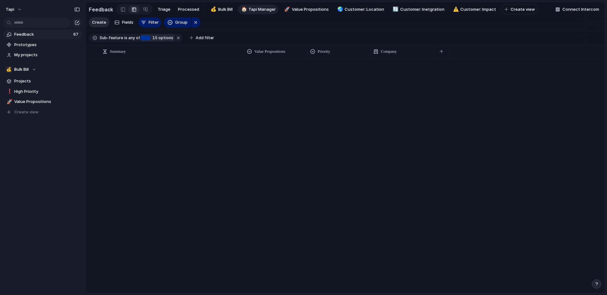
click at [156, 37] on span "15" at bounding box center [154, 37] width 8 height 5
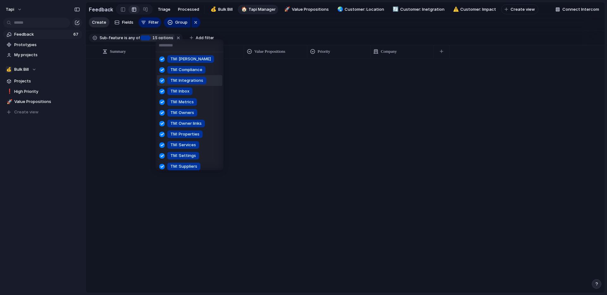
scroll to position [121, 0]
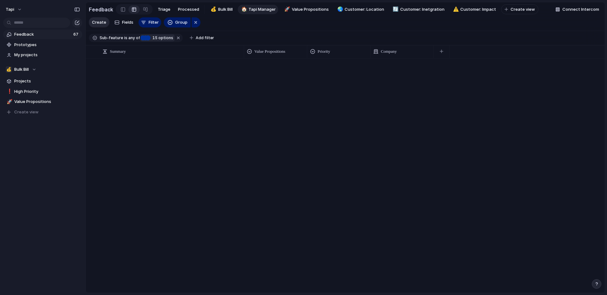
click at [135, 99] on div "TM: Bill TM: Compliance TM: Integrations TM: Inbox TM: Metrics TM: Owners TM: O…" at bounding box center [303, 147] width 607 height 295
click at [221, 9] on span "Bulk Bill" at bounding box center [225, 9] width 15 height 6
click at [254, 9] on span "Tapi Manager" at bounding box center [261, 9] width 27 height 6
click at [225, 9] on span "Bulk Bill" at bounding box center [225, 9] width 15 height 6
click at [174, 38] on button "button" at bounding box center [178, 38] width 8 height 8
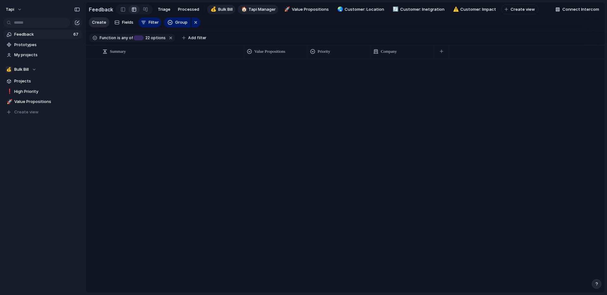
click at [262, 9] on span "Tapi Manager" at bounding box center [261, 9] width 27 height 6
click at [159, 36] on span "15 options" at bounding box center [161, 38] width 23 height 6
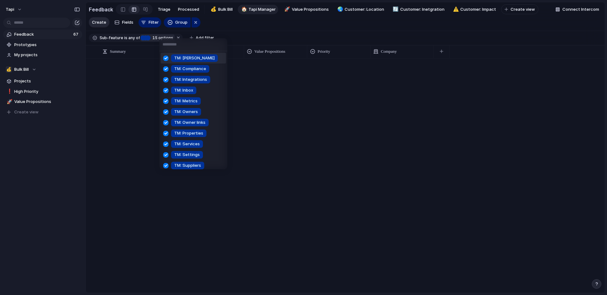
click at [226, 8] on div "TM: Bill TM: Compliance TM: Integrations TM: Inbox TM: Metrics TM: Owners TM: O…" at bounding box center [303, 147] width 607 height 295
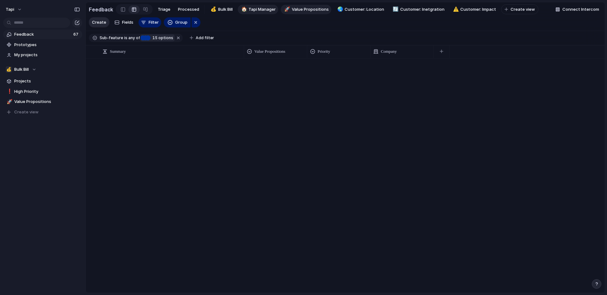
click at [297, 9] on span "Value Propositions" at bounding box center [310, 9] width 37 height 6
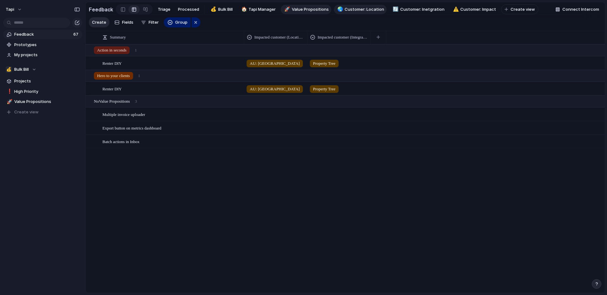
click at [357, 9] on span "Customer: Location" at bounding box center [365, 9] width 40 height 6
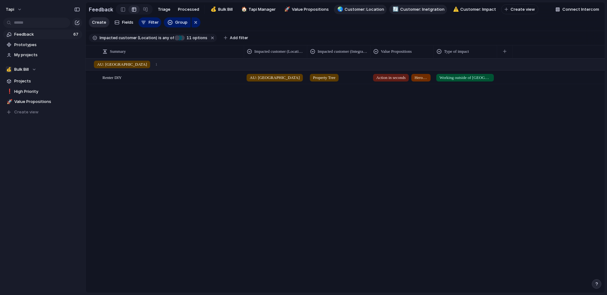
click at [424, 8] on span "Customer: Inetgration" at bounding box center [422, 9] width 44 height 6
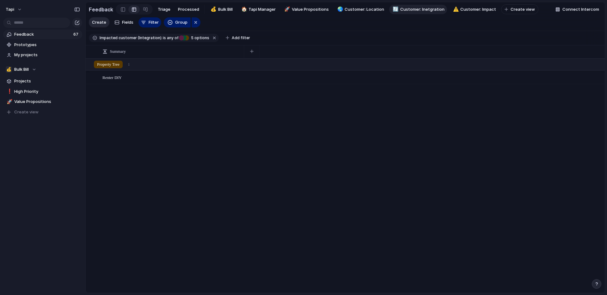
click at [427, 10] on span "Customer: Inetgration" at bounding box center [422, 9] width 44 height 6
click at [425, 10] on input "**********" at bounding box center [424, 9] width 49 height 6
click at [426, 11] on input "**********" at bounding box center [424, 9] width 49 height 6
type input "**********"
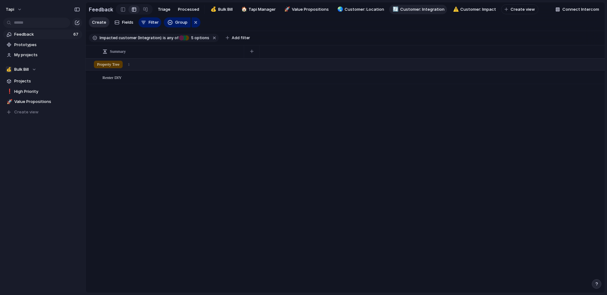
click at [429, 23] on section "Create Fields Filter Group Zoom" at bounding box center [345, 23] width 519 height 15
click at [470, 8] on span "Customer: Impact" at bounding box center [478, 9] width 36 height 6
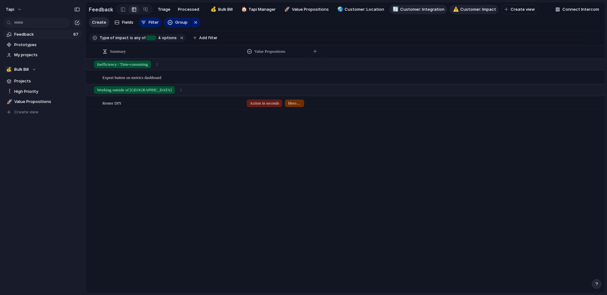
click at [414, 9] on span "Customer: Integration" at bounding box center [422, 9] width 44 height 6
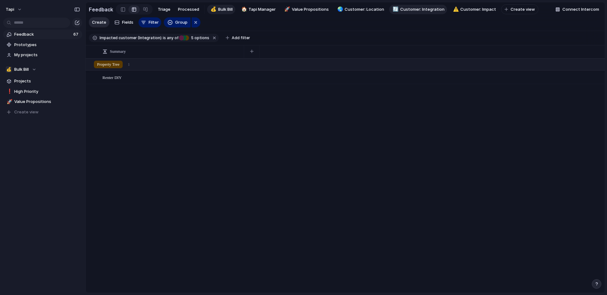
click at [218, 10] on span "Bulk Bill" at bounding box center [225, 9] width 15 height 6
click at [64, 34] on span "Feedback" at bounding box center [42, 34] width 57 height 6
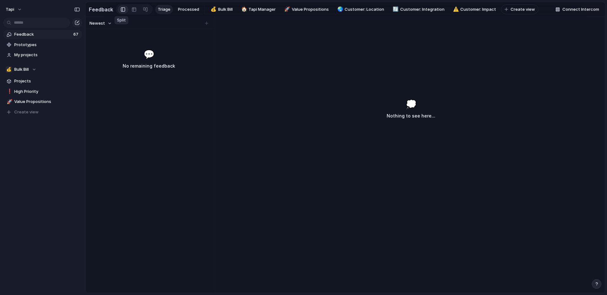
click at [121, 7] on div at bounding box center [123, 9] width 4 height 9
click at [186, 10] on span "Processed" at bounding box center [188, 9] width 21 height 6
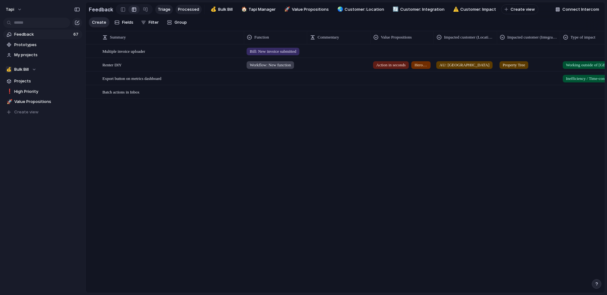
click at [162, 10] on span "Triage" at bounding box center [164, 9] width 13 height 6
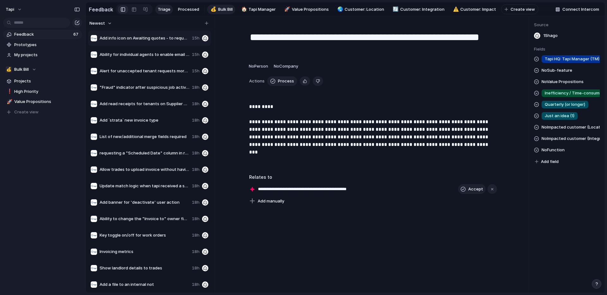
click at [218, 9] on span "Bulk Bill" at bounding box center [225, 9] width 15 height 6
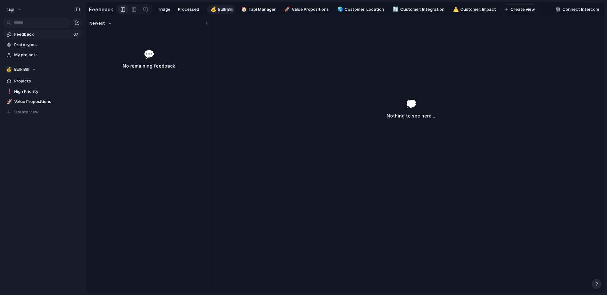
click at [221, 8] on span "Bulk Bill" at bounding box center [225, 9] width 15 height 6
click at [220, 11] on span "Bulk Bill" at bounding box center [225, 9] width 15 height 6
click at [246, 11] on link "🏠 Tapi Manager" at bounding box center [258, 9] width 41 height 9
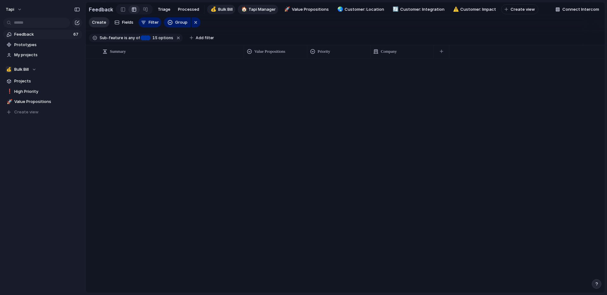
click at [222, 9] on span "Bulk Bill" at bounding box center [225, 9] width 15 height 6
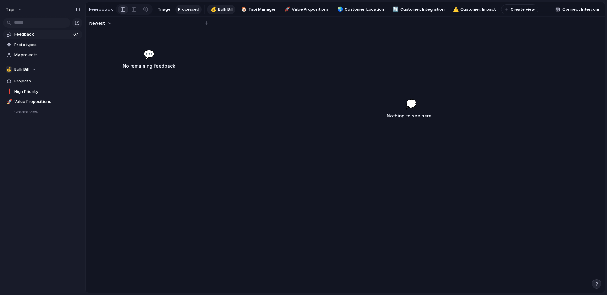
click at [195, 8] on span "Processed" at bounding box center [188, 9] width 21 height 6
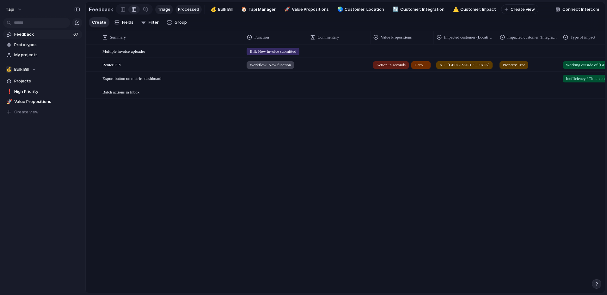
click at [158, 10] on span "Triage" at bounding box center [164, 9] width 13 height 6
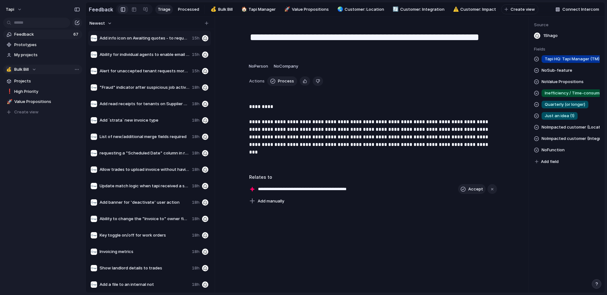
click at [36, 70] on div "💰 Bulk Bill" at bounding box center [21, 69] width 31 height 6
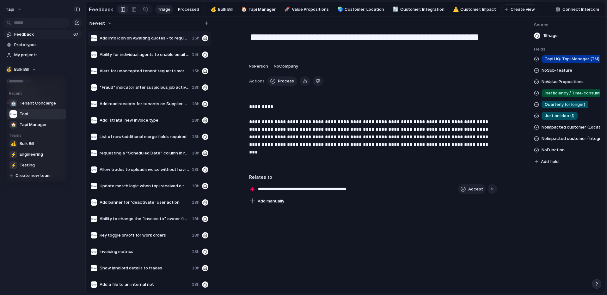
click at [25, 114] on span "Tapi" at bounding box center [24, 114] width 9 height 6
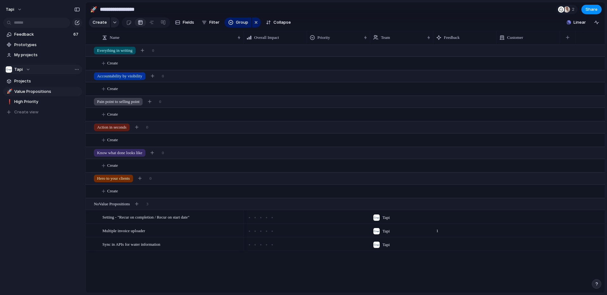
click at [24, 113] on div "Team settings Copy link Add members" at bounding box center [303, 147] width 607 height 295
click at [31, 111] on span "Create view" at bounding box center [26, 112] width 24 height 6
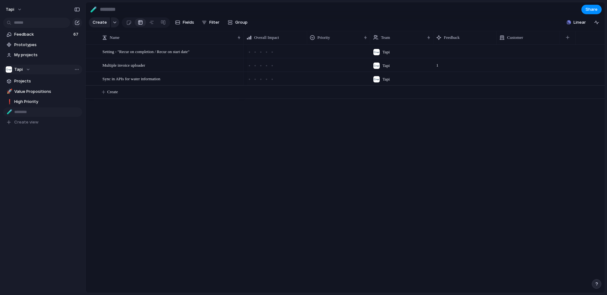
click at [9, 112] on div "🧪" at bounding box center [9, 111] width 4 height 7
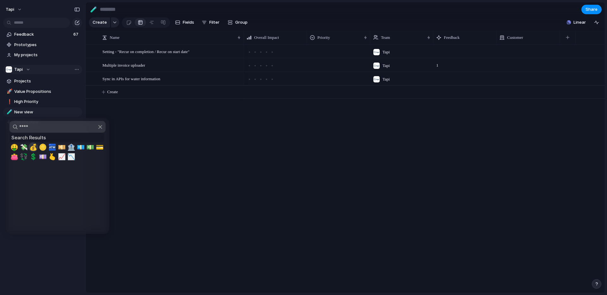
type input "****"
click at [33, 149] on span "💰" at bounding box center [33, 148] width 8 height 8
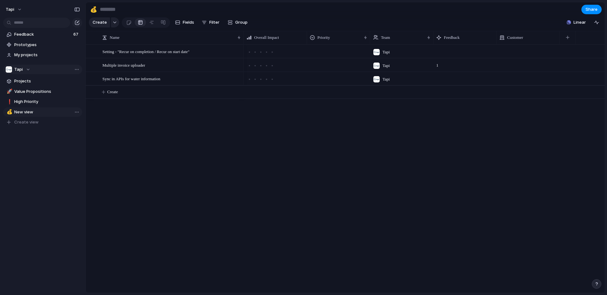
click at [28, 110] on span "New view" at bounding box center [47, 112] width 66 height 6
type input "*********"
click at [26, 150] on div "Feedback 67 Prototypes My projects Tapi Projects 🚀 Value Propositions ❗ High Pr…" at bounding box center [42, 89] width 85 height 178
click at [29, 106] on link "❗ High Priority" at bounding box center [42, 101] width 79 height 9
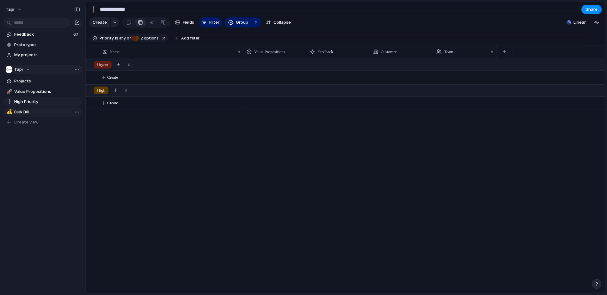
click at [30, 109] on span "Bulk Bill" at bounding box center [47, 112] width 66 height 6
type input "*********"
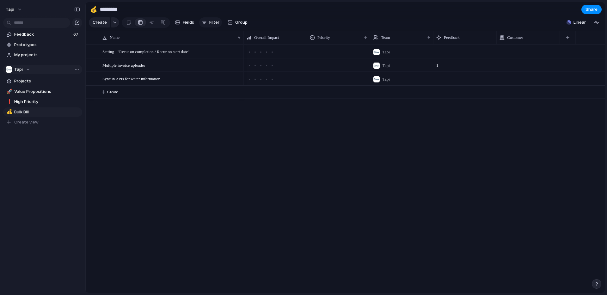
click at [216, 22] on span "Filter" at bounding box center [214, 22] width 10 height 6
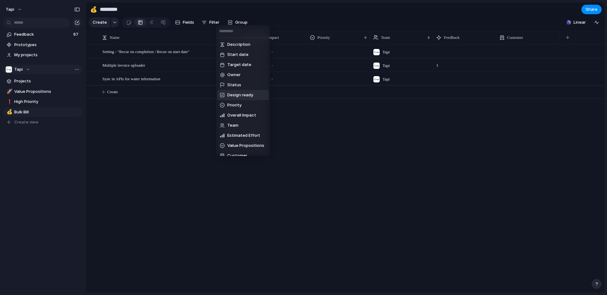
click at [149, 115] on div "Description Start date Target date Owner Status Design ready Priority Overall I…" at bounding box center [303, 147] width 607 height 295
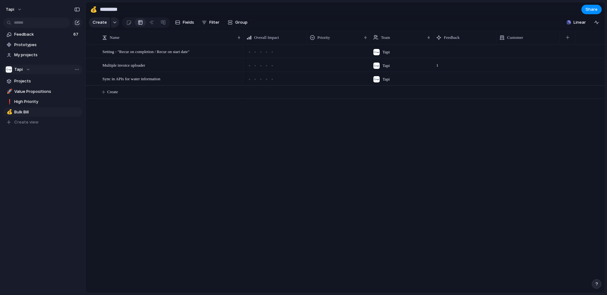
click at [18, 70] on span "Tapi" at bounding box center [18, 69] width 9 height 6
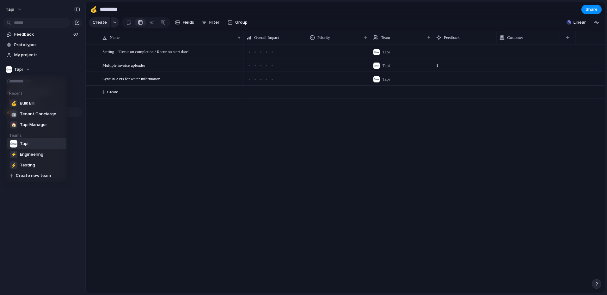
click at [19, 67] on div "Recent 💰 Bulk Bill 🤖 Tenant Concierge 🏠 Tapi Manager Teams Tapi ⚡ Engineering ⚡…" at bounding box center [303, 147] width 607 height 295
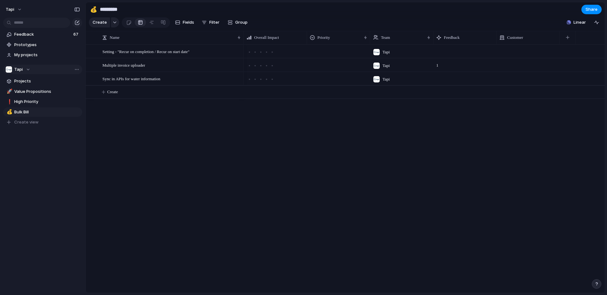
click at [19, 68] on span "Tapi" at bounding box center [18, 69] width 9 height 6
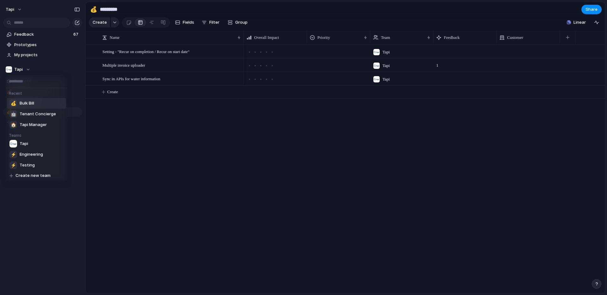
click at [597, 287] on div "Recent 💰 Bulk Bill 🤖 Tenant Concierge 🏠 Tapi Manager Teams Tapi ⚡ Engineering ⚡…" at bounding box center [303, 147] width 607 height 295
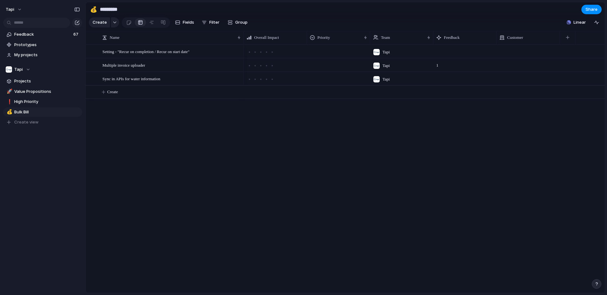
click at [596, 284] on div "button" at bounding box center [596, 284] width 4 height 4
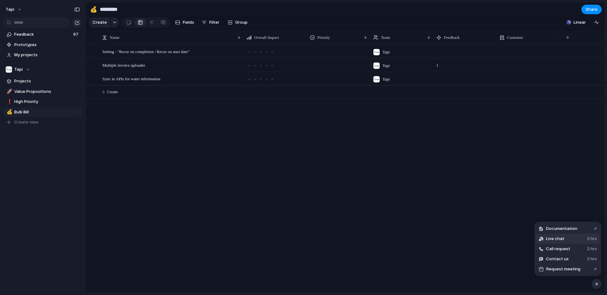
click at [561, 242] on button "Live chat 2 hrs" at bounding box center [567, 239] width 63 height 10
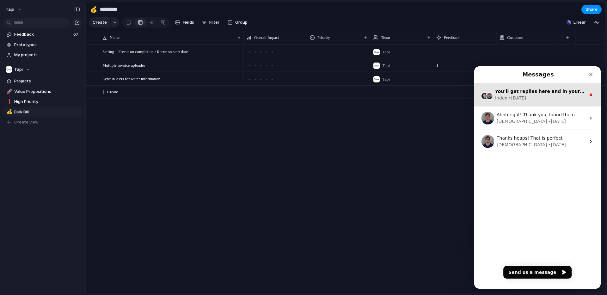
click at [547, 96] on div "Index • [DATE]" at bounding box center [540, 98] width 91 height 7
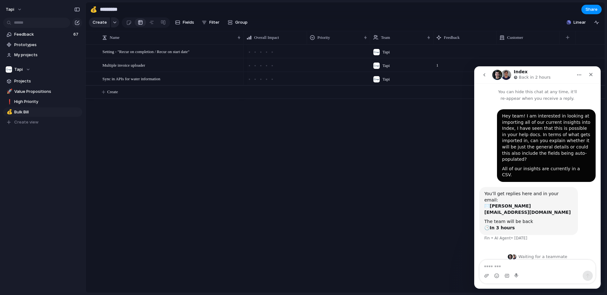
click at [502, 264] on textarea "Message…" at bounding box center [538, 265] width 116 height 11
drag, startPoint x: 574, startPoint y: 267, endPoint x: 550, endPoint y: 268, distance: 24.0
click at [550, 268] on textarea "**********" at bounding box center [538, 262] width 116 height 17
type textarea "**********"
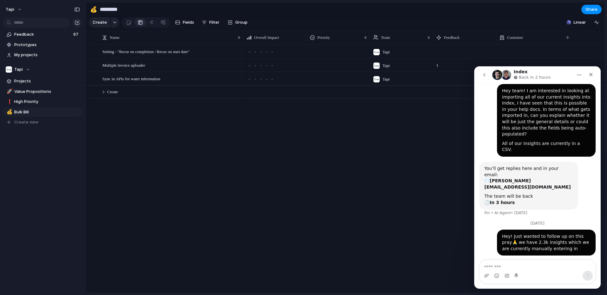
scroll to position [36, 0]
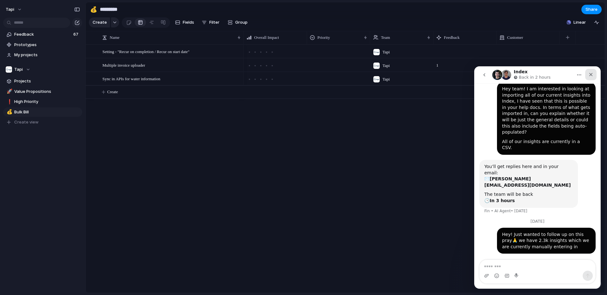
click at [592, 74] on icon "Close" at bounding box center [590, 74] width 3 height 3
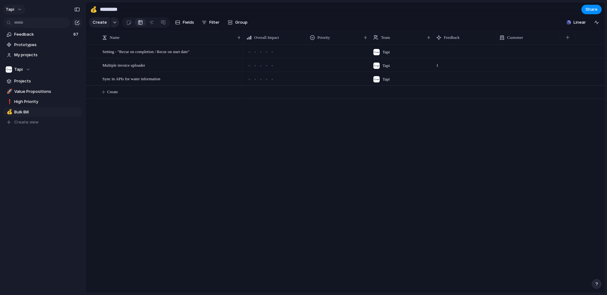
click at [15, 8] on button "tapi" at bounding box center [14, 9] width 22 height 10
click at [27, 24] on span "Settings" at bounding box center [23, 24] width 17 height 6
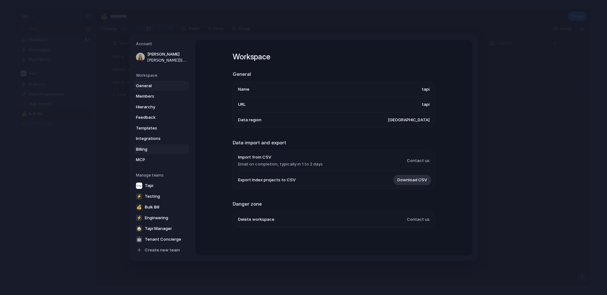
click at [152, 147] on span "Billing" at bounding box center [156, 149] width 40 height 6
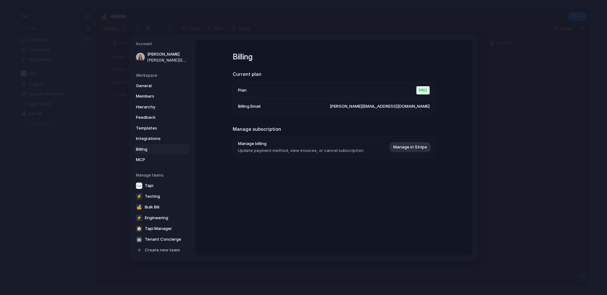
click at [264, 167] on div "Billing Current plan Plan Pro Billing Email [PERSON_NAME][EMAIL_ADDRESS][DOMAIN…" at bounding box center [334, 113] width 202 height 146
click at [150, 115] on span "Feedback" at bounding box center [156, 116] width 40 height 6
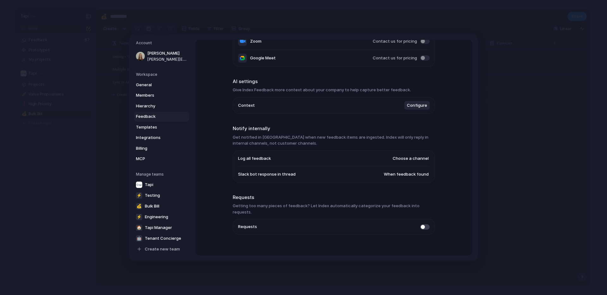
scroll to position [108, 0]
click at [230, 232] on div "Feedback management Listen for feedback Automatically capture feedback and feat…" at bounding box center [333, 148] width 277 height 216
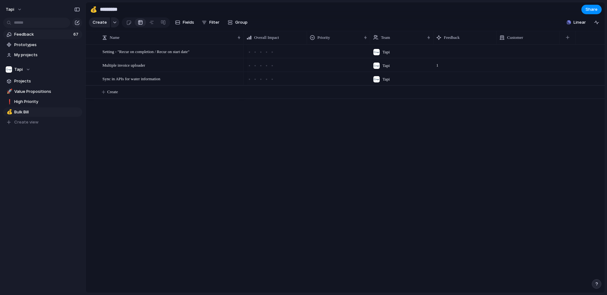
scroll to position [60, 0]
click at [48, 36] on span "Feedback" at bounding box center [42, 34] width 57 height 6
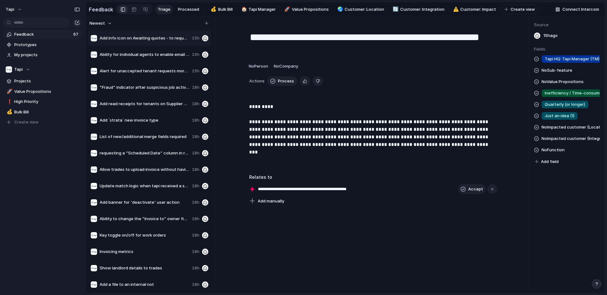
click at [143, 40] on span "Add info icon on Awaiting quotes - to request new quotes" at bounding box center [145, 38] width 90 height 6
click at [132, 9] on div at bounding box center [134, 9] width 5 height 10
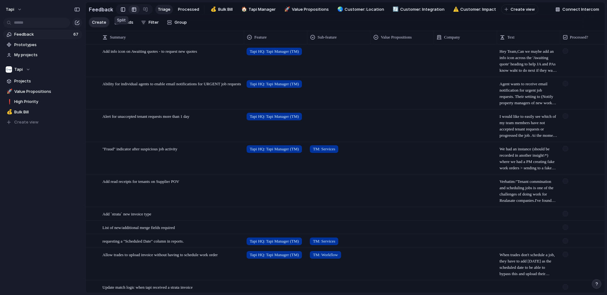
click at [121, 9] on div at bounding box center [123, 9] width 4 height 9
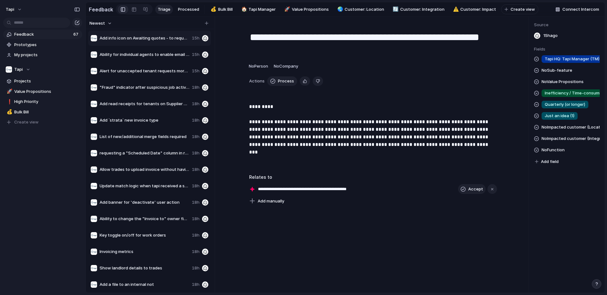
click at [547, 163] on span "Add field" at bounding box center [550, 162] width 18 height 6
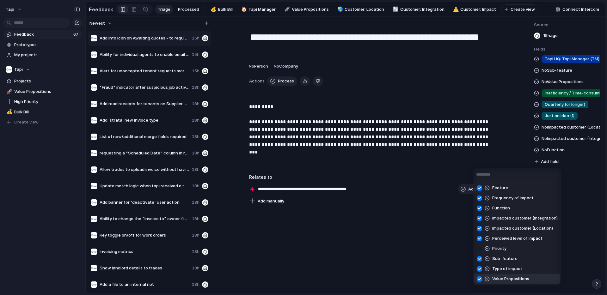
click at [479, 278] on div at bounding box center [479, 279] width 11 height 11
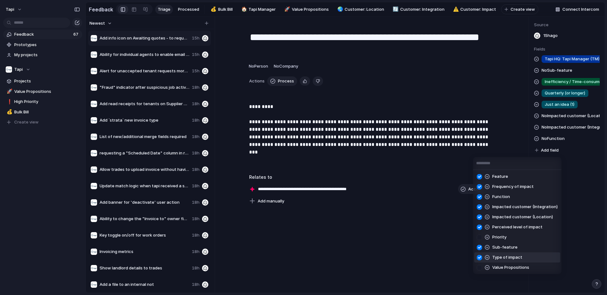
click at [479, 256] on div at bounding box center [479, 257] width 11 height 11
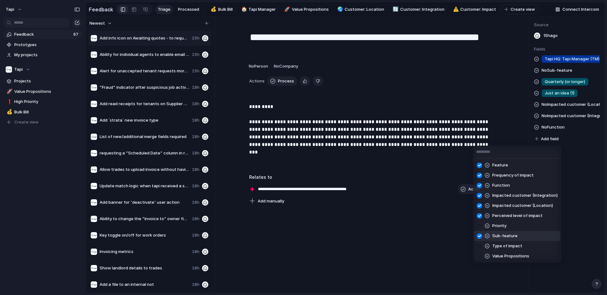
click at [479, 235] on div at bounding box center [479, 236] width 11 height 11
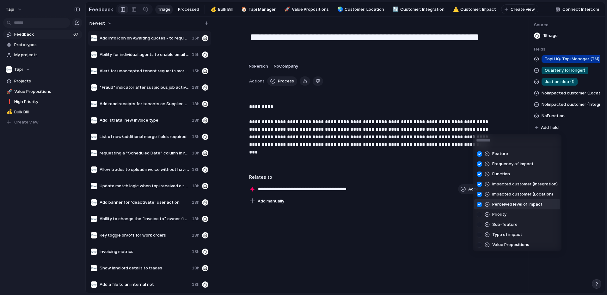
click at [481, 204] on div at bounding box center [479, 204] width 11 height 11
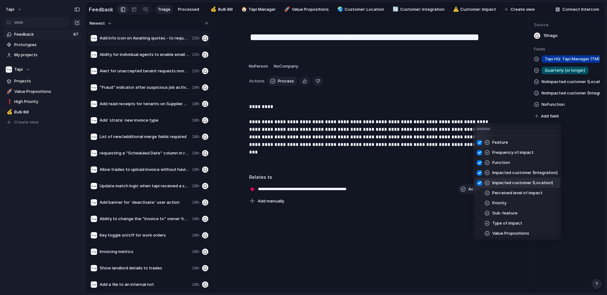
click at [480, 183] on div at bounding box center [479, 183] width 11 height 11
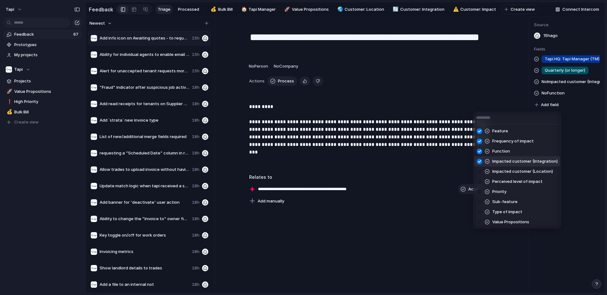
click at [479, 159] on div at bounding box center [479, 161] width 11 height 11
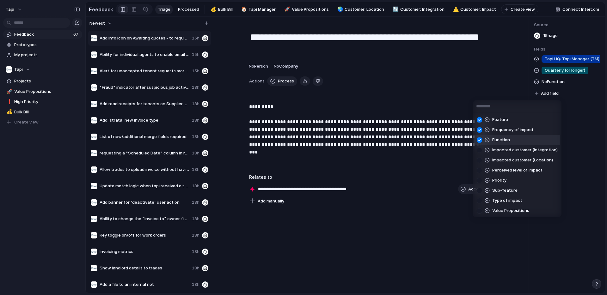
click at [481, 135] on div at bounding box center [479, 140] width 11 height 11
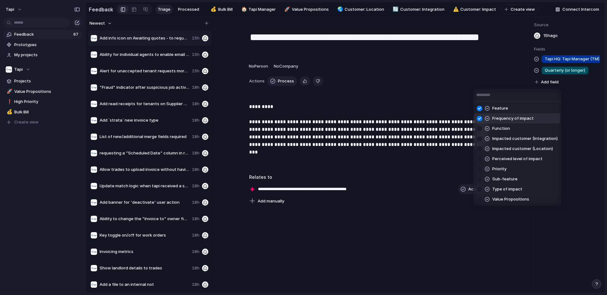
click at [480, 116] on div at bounding box center [479, 118] width 11 height 11
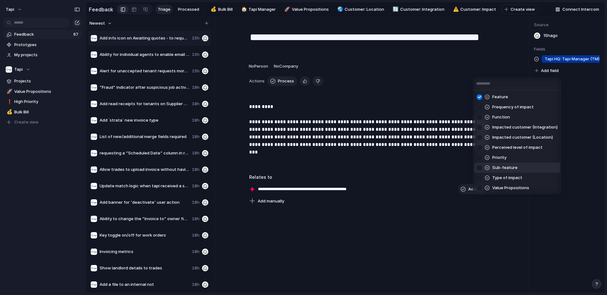
click at [478, 167] on div at bounding box center [479, 167] width 11 height 11
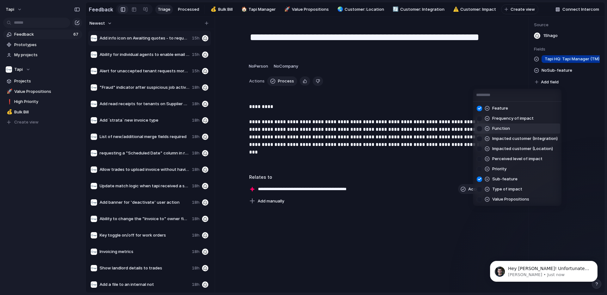
scroll to position [82, 0]
click at [480, 129] on div at bounding box center [479, 128] width 11 height 11
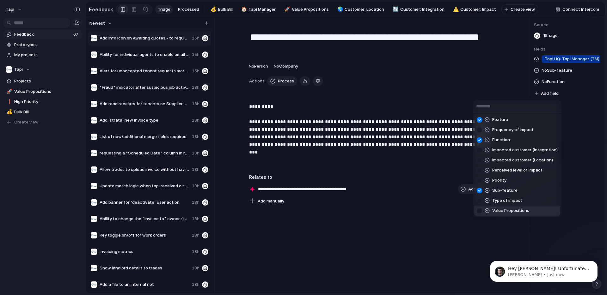
click at [480, 212] on div at bounding box center [479, 210] width 11 height 11
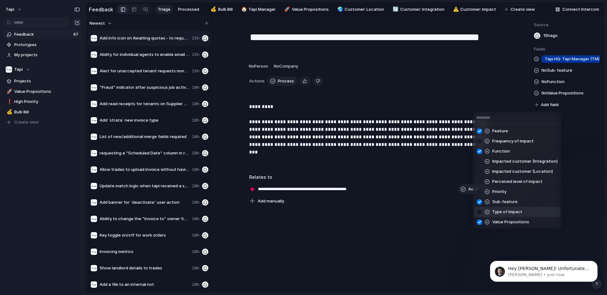
click at [481, 212] on div at bounding box center [479, 212] width 11 height 11
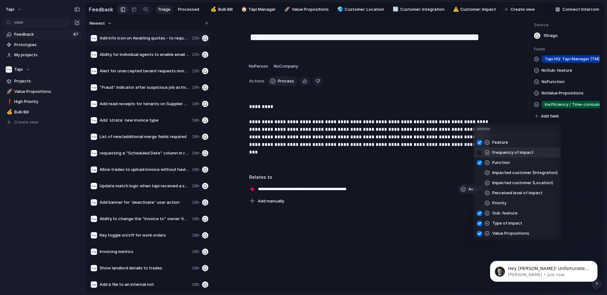
click at [480, 152] on div at bounding box center [479, 152] width 11 height 11
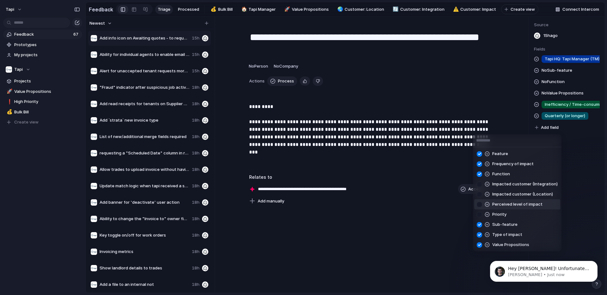
click at [481, 205] on div at bounding box center [479, 204] width 11 height 11
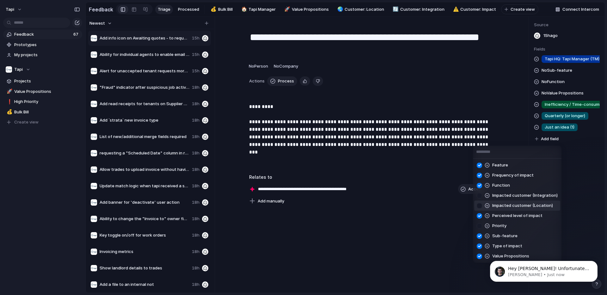
click at [481, 206] on div at bounding box center [479, 205] width 11 height 11
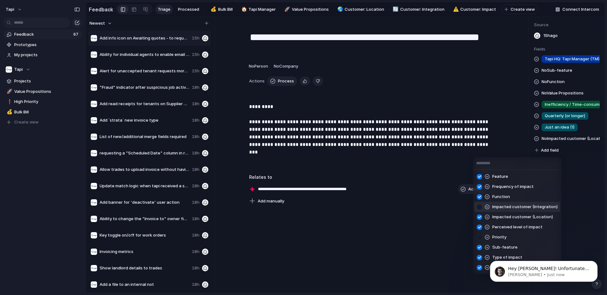
click at [480, 206] on div at bounding box center [479, 207] width 11 height 11
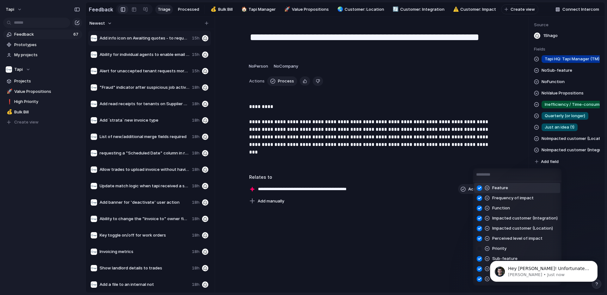
click at [428, 236] on div "Feature Frequency of impact Function Impacted customer (Integration) Impacted c…" at bounding box center [303, 147] width 607 height 295
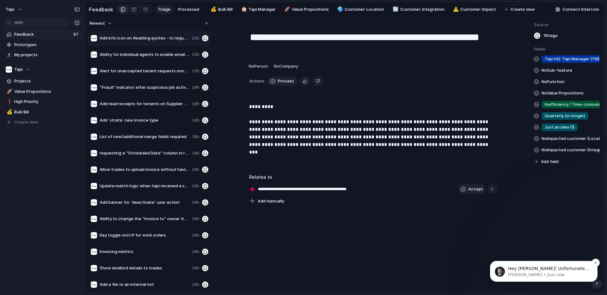
click at [518, 274] on p "[PERSON_NAME] • Just now" at bounding box center [549, 275] width 82 height 6
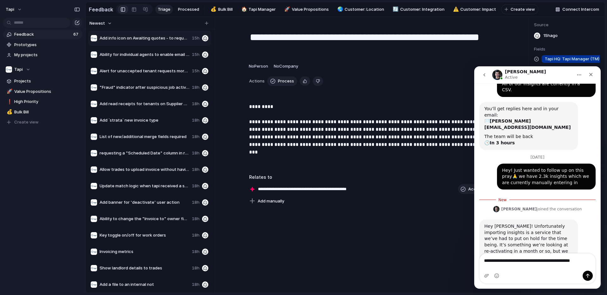
scroll to position [99, 0]
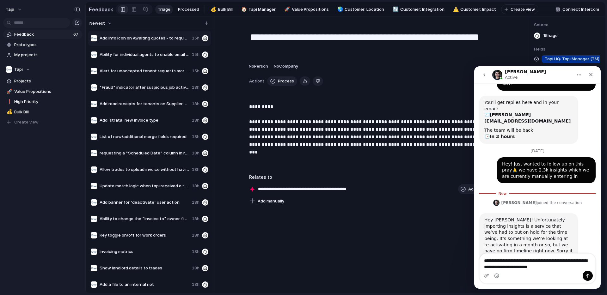
drag, startPoint x: 577, startPoint y: 266, endPoint x: 562, endPoint y: 262, distance: 15.3
click at [562, 262] on textarea "**********" at bounding box center [538, 262] width 116 height 17
type textarea "**********"
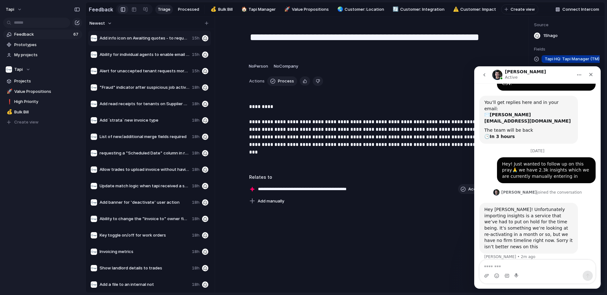
scroll to position [107, 0]
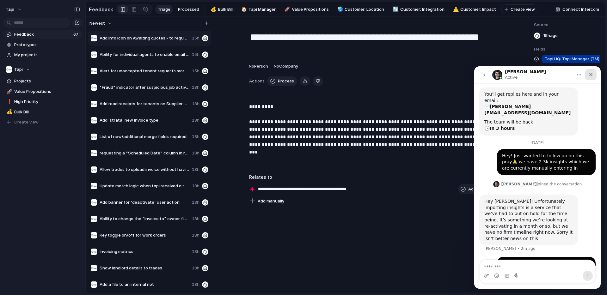
click at [592, 76] on icon "Close" at bounding box center [590, 74] width 5 height 5
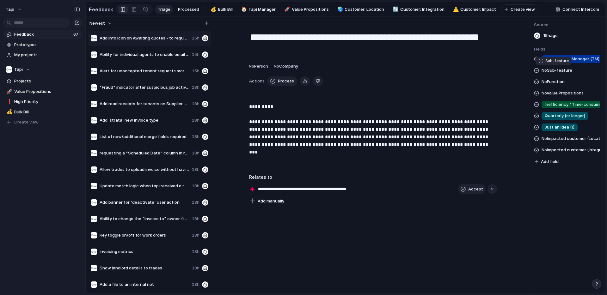
click at [556, 70] on span "No Sub-feature" at bounding box center [557, 71] width 31 height 8
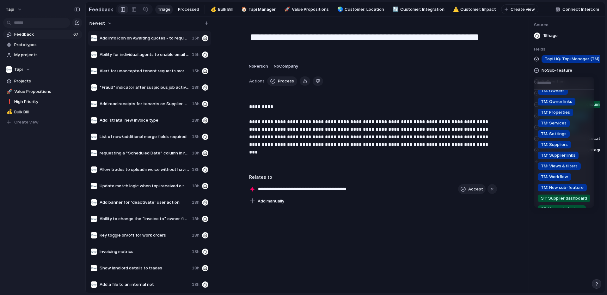
scroll to position [111, 0]
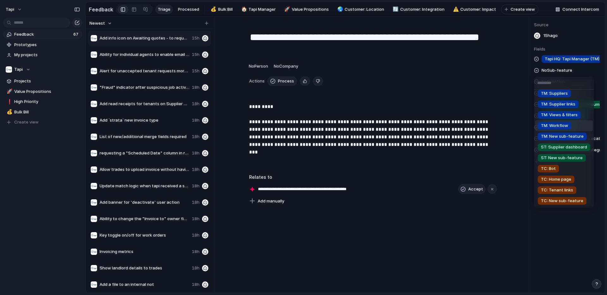
click at [558, 126] on span "TM: Workflow" at bounding box center [554, 126] width 27 height 6
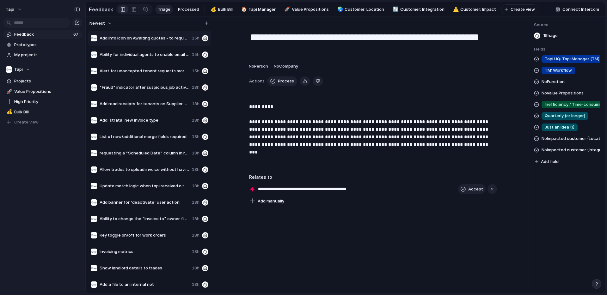
click at [556, 82] on span "No Function" at bounding box center [553, 82] width 23 height 8
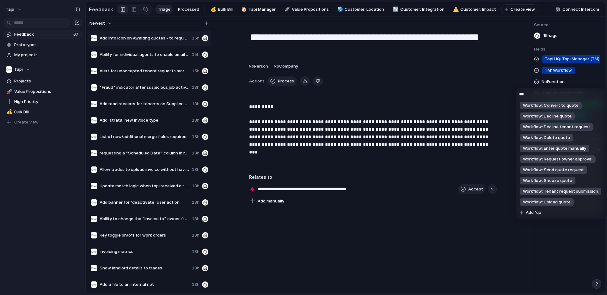
scroll to position [0, 0]
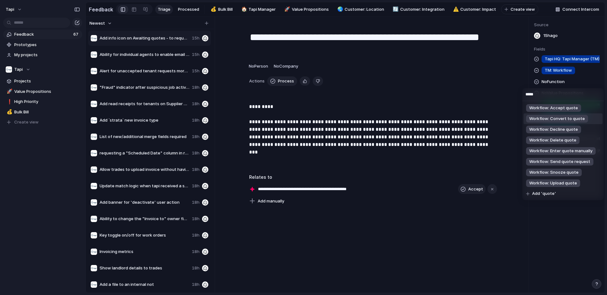
type input "*****"
click at [161, 9] on div "***** Workflow: Accept quote Workflow: Convert to quote Workflow: Decline quote…" at bounding box center [303, 147] width 607 height 295
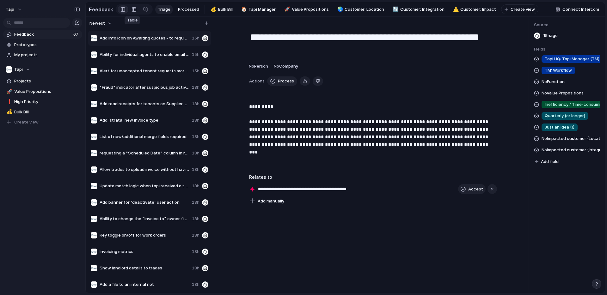
click at [135, 9] on link at bounding box center [133, 9] width 11 height 10
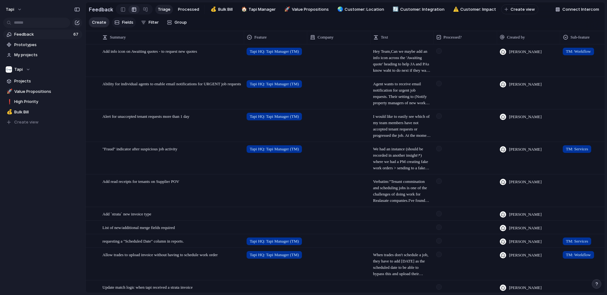
click at [125, 23] on span "Fields" at bounding box center [127, 22] width 11 height 6
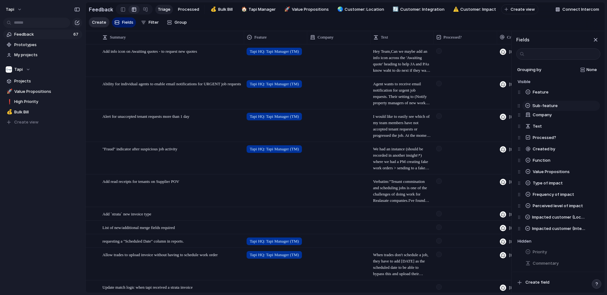
drag, startPoint x: 521, startPoint y: 136, endPoint x: 520, endPoint y: 107, distance: 29.7
click at [520, 107] on div "Feature Company Text Processed? Created by Sub-feature Function Value Propositi…" at bounding box center [559, 161] width 83 height 148
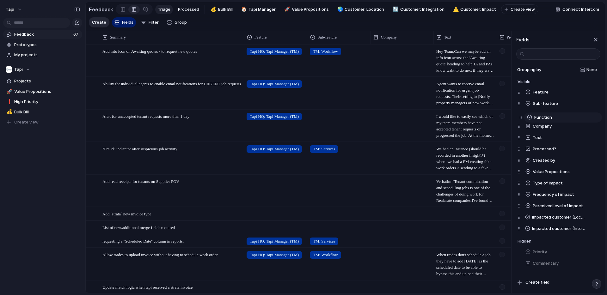
drag, startPoint x: 521, startPoint y: 162, endPoint x: 522, endPoint y: 118, distance: 44.0
click at [522, 118] on div "Feature Sub-feature Company Text Processed? Created by Function Value Propositi…" at bounding box center [559, 161] width 83 height 148
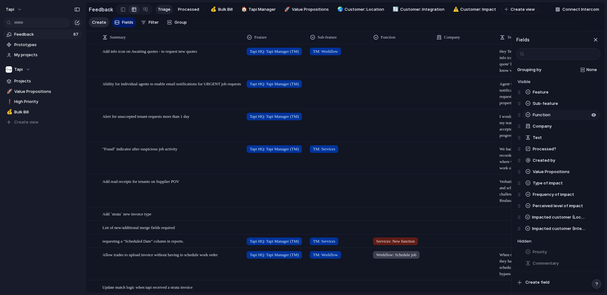
click at [543, 113] on span "Function" at bounding box center [542, 115] width 18 height 6
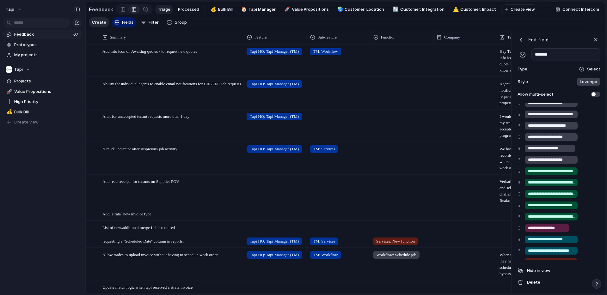
scroll to position [1315, 0]
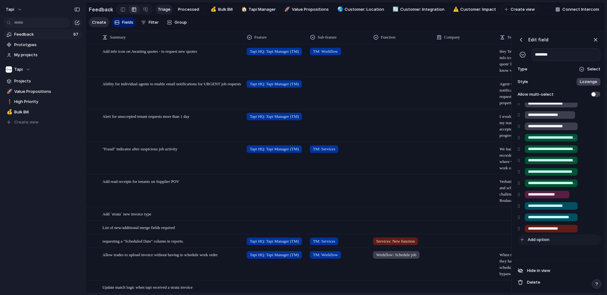
click at [535, 240] on span "Add option" at bounding box center [539, 240] width 22 height 6
type input "**********"
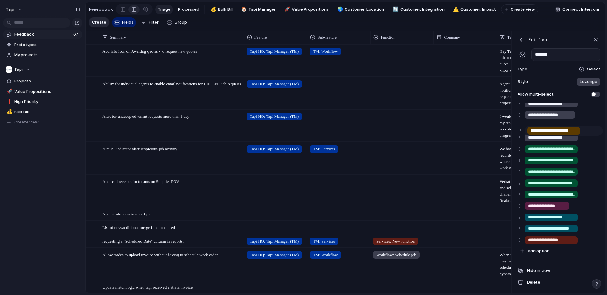
scroll to position [107, 0]
drag, startPoint x: 520, startPoint y: 241, endPoint x: 519, endPoint y: 112, distance: 128.4
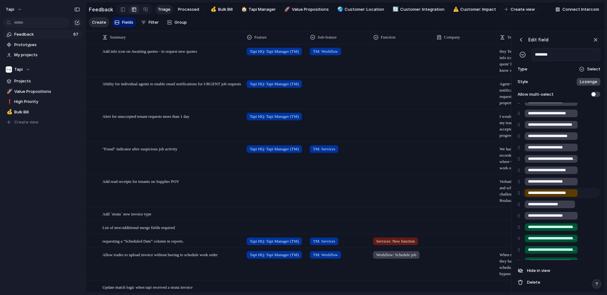
scroll to position [0, 0]
drag, startPoint x: 519, startPoint y: 193, endPoint x: 519, endPoint y: 134, distance: 59.1
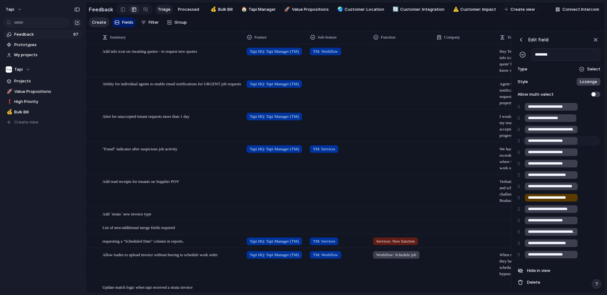
scroll to position [1172, 0]
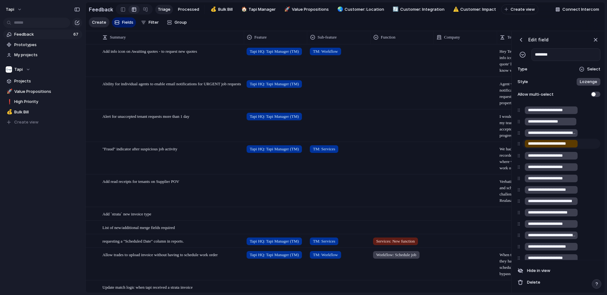
drag, startPoint x: 519, startPoint y: 201, endPoint x: 519, endPoint y: 144, distance: 57.5
click at [582, 144] on div "button" at bounding box center [584, 144] width 4 height 4
click at [555, 160] on button "button" at bounding box center [557, 159] width 8 height 8
click at [594, 144] on div at bounding box center [303, 147] width 607 height 295
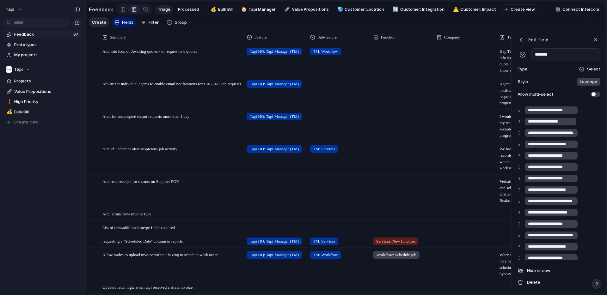
click at [597, 282] on div "button" at bounding box center [596, 284] width 4 height 4
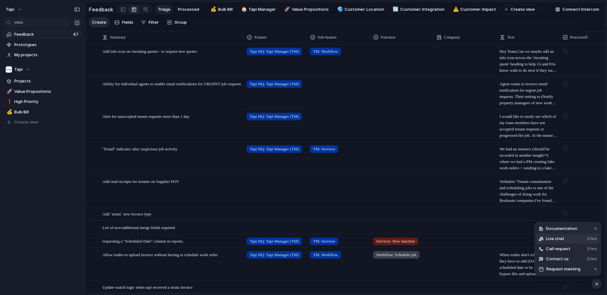
click at [565, 239] on button "Live chat 2 hrs" at bounding box center [567, 239] width 63 height 10
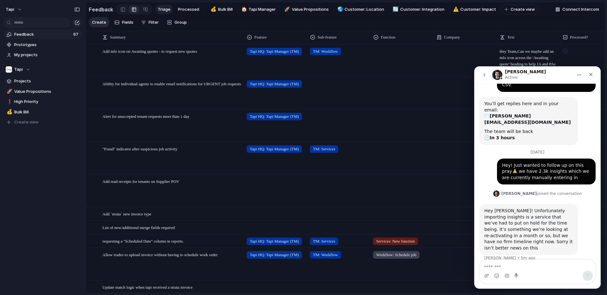
scroll to position [107, 0]
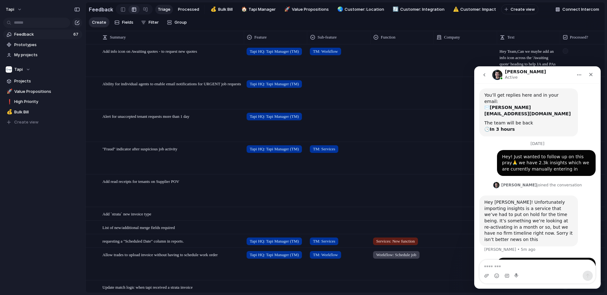
click at [522, 270] on textarea "Message…" at bounding box center [538, 265] width 116 height 11
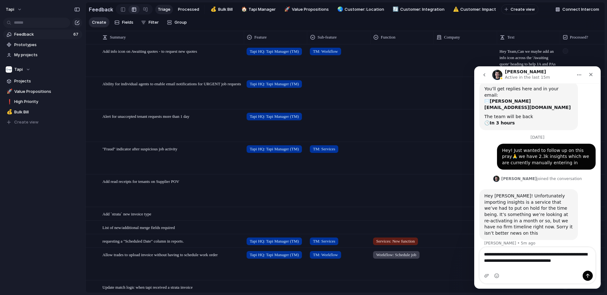
scroll to position [120, 0]
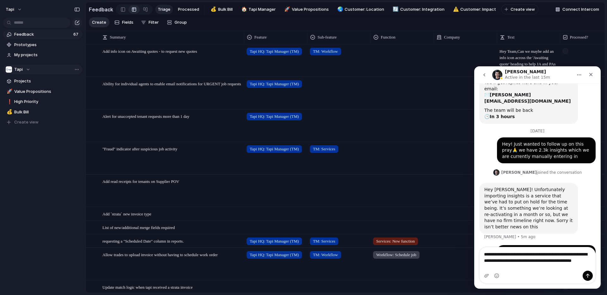
click at [20, 68] on span "Tapi" at bounding box center [18, 69] width 9 height 6
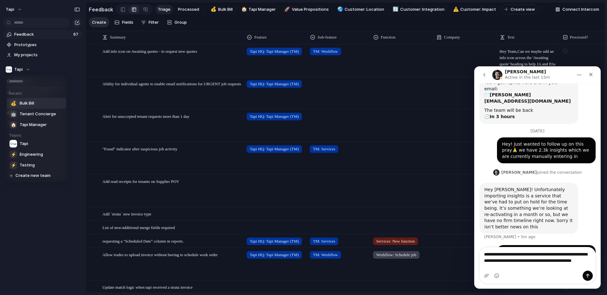
click at [31, 103] on span "Bulk Bill" at bounding box center [27, 103] width 15 height 6
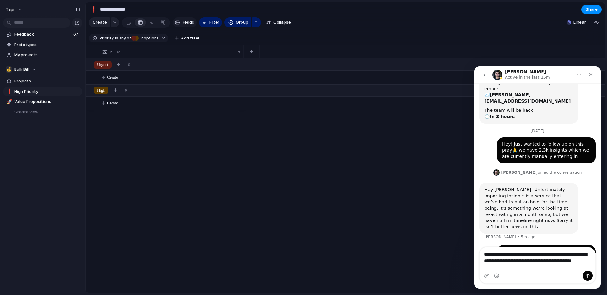
click at [187, 21] on span "Fields" at bounding box center [188, 22] width 11 height 6
click at [535, 273] on div "Intercom messenger" at bounding box center [538, 276] width 116 height 10
click at [537, 265] on textarea "**********" at bounding box center [538, 259] width 116 height 23
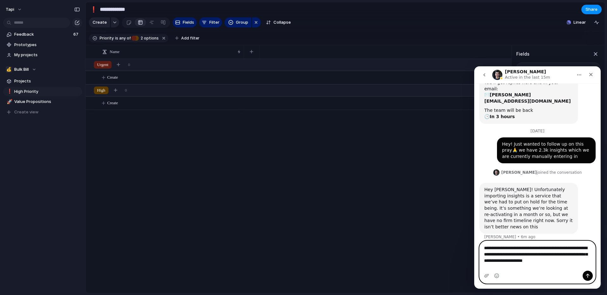
scroll to position [126, 0]
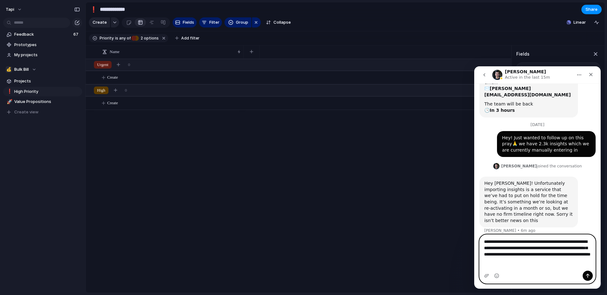
type textarea "**********"
drag, startPoint x: 576, startPoint y: 267, endPoint x: 456, endPoint y: 246, distance: 121.7
click at [474, 246] on html "[PERSON_NAME] Active in the last 15m You can hide this chat at any time, it'll …" at bounding box center [537, 177] width 126 height 223
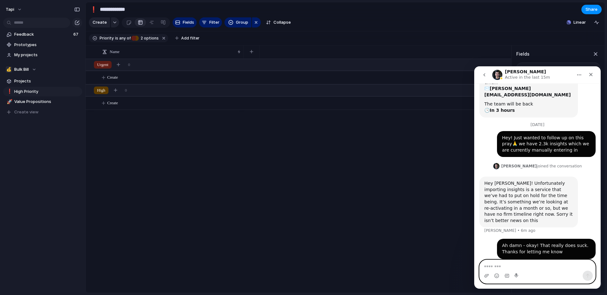
scroll to position [107, 0]
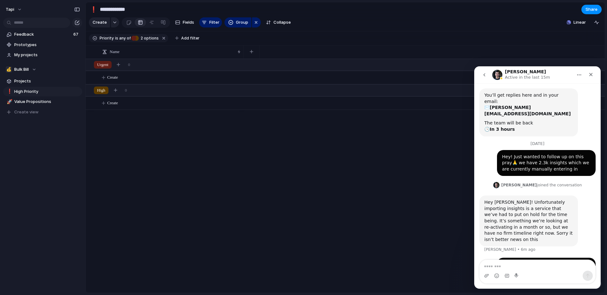
click at [306, 186] on div at bounding box center [424, 176] width 361 height 234
click at [393, 115] on div at bounding box center [424, 176] width 361 height 234
click at [593, 76] on div "Close" at bounding box center [590, 74] width 11 height 11
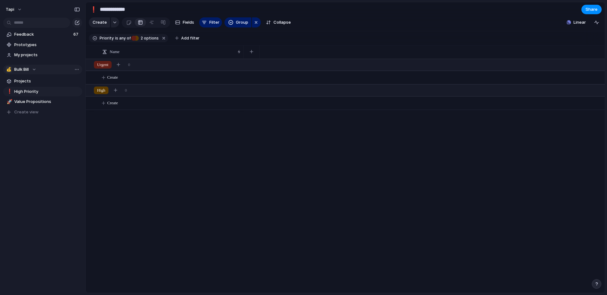
click at [24, 68] on span "Bulk Bill" at bounding box center [21, 69] width 15 height 6
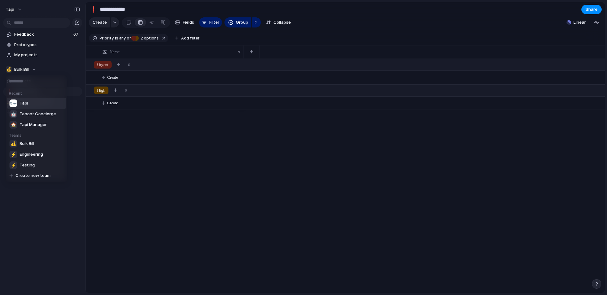
click at [34, 102] on li "Tapi" at bounding box center [36, 103] width 59 height 11
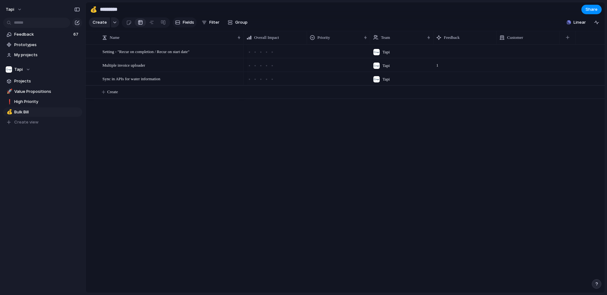
click at [188, 23] on span "Fields" at bounding box center [188, 22] width 11 height 6
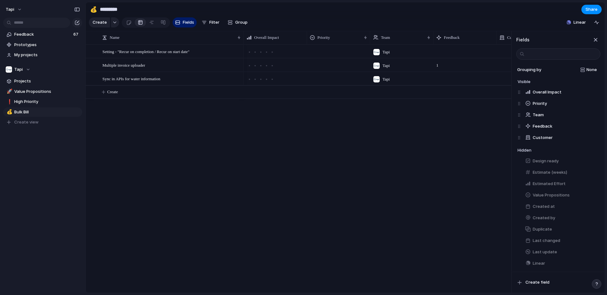
click at [596, 284] on div "button" at bounding box center [596, 284] width 4 height 4
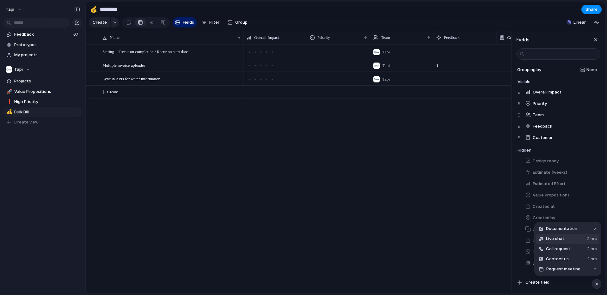
click at [573, 237] on button "Live chat 2 hrs" at bounding box center [567, 239] width 63 height 10
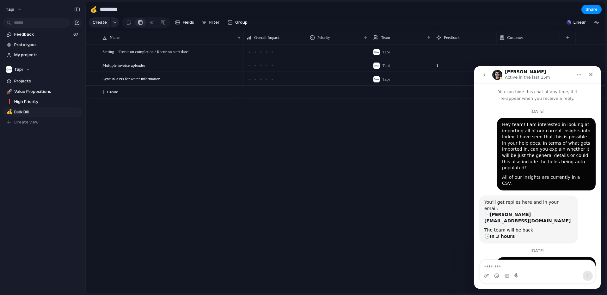
scroll to position [107, 0]
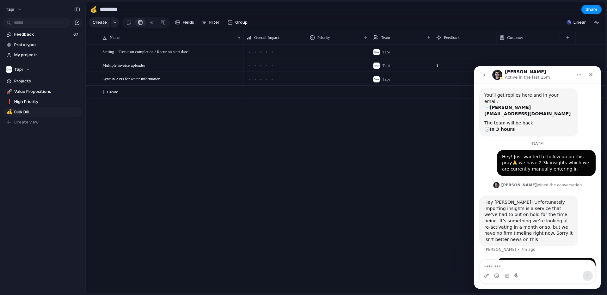
click at [529, 272] on div "Intercom messenger" at bounding box center [538, 276] width 116 height 10
click at [529, 268] on textarea "Message…" at bounding box center [538, 265] width 116 height 11
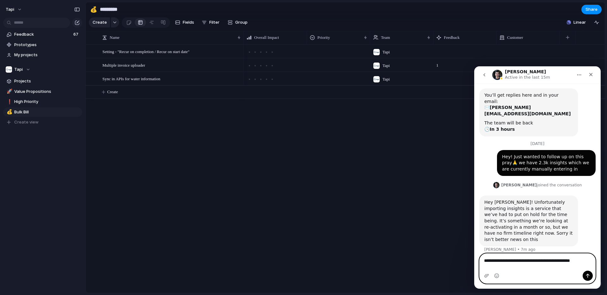
scroll to position [113, 0]
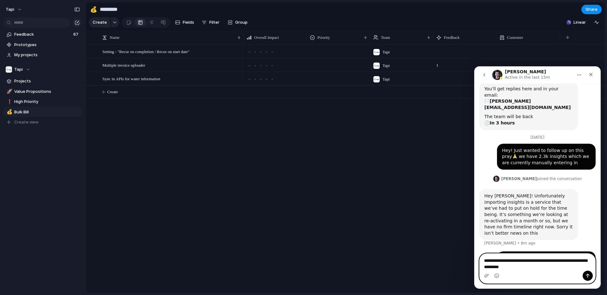
click at [567, 259] on textarea "**********" at bounding box center [538, 262] width 116 height 17
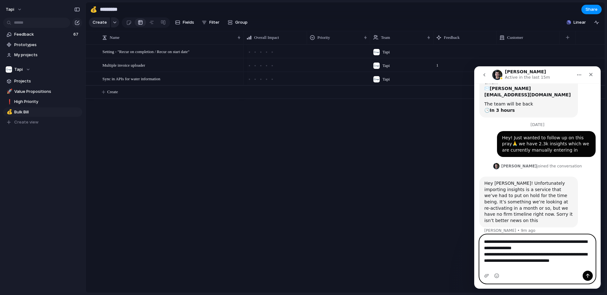
scroll to position [132, 0]
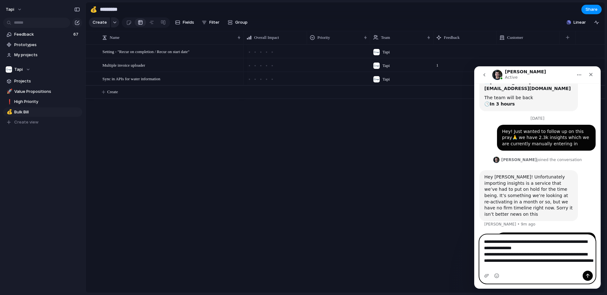
click at [550, 259] on textarea "**********" at bounding box center [538, 253] width 116 height 36
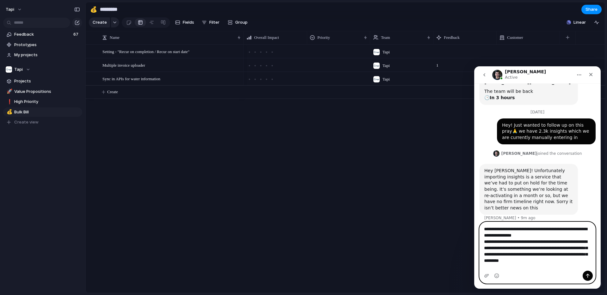
scroll to position [145, 0]
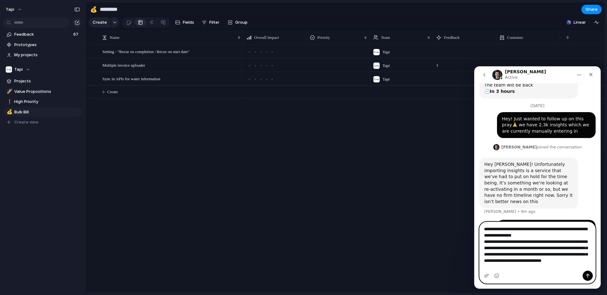
type textarea "**********"
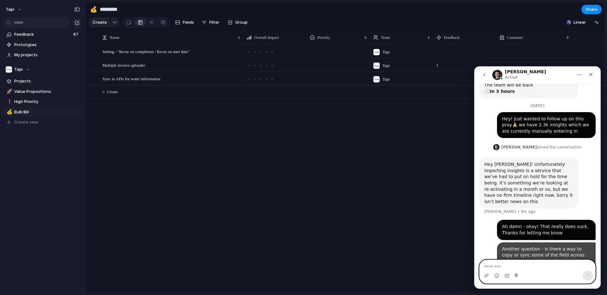
scroll to position [165, 0]
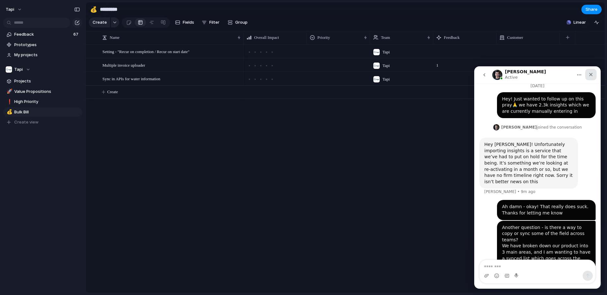
click at [594, 73] on div "Close" at bounding box center [590, 74] width 11 height 11
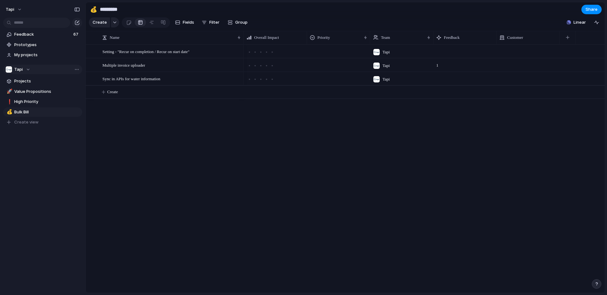
click at [25, 69] on div "Tapi" at bounding box center [18, 69] width 25 height 6
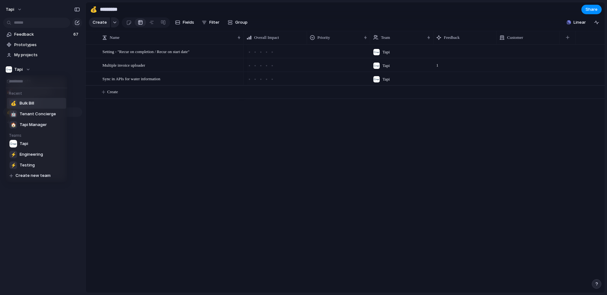
click at [29, 104] on span "Bulk Bill" at bounding box center [27, 103] width 15 height 6
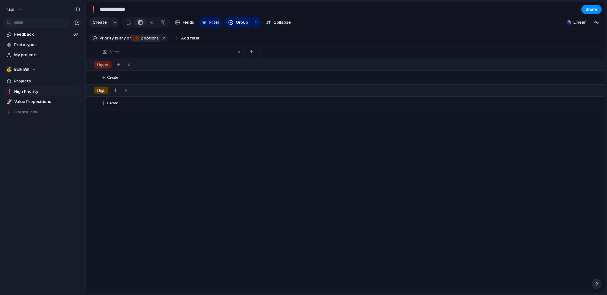
click at [144, 37] on span "2 options" at bounding box center [149, 38] width 20 height 6
click at [144, 37] on div "Urgent High Medium Low No Priority" at bounding box center [303, 147] width 607 height 295
click at [183, 23] on span "Fields" at bounding box center [188, 22] width 11 height 6
